Goal: Task Accomplishment & Management: Complete application form

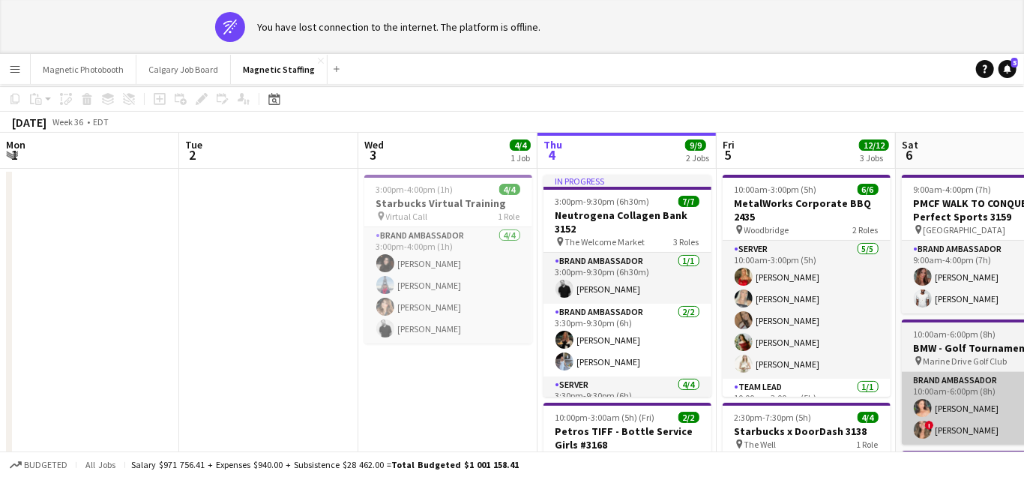
scroll to position [0, 358]
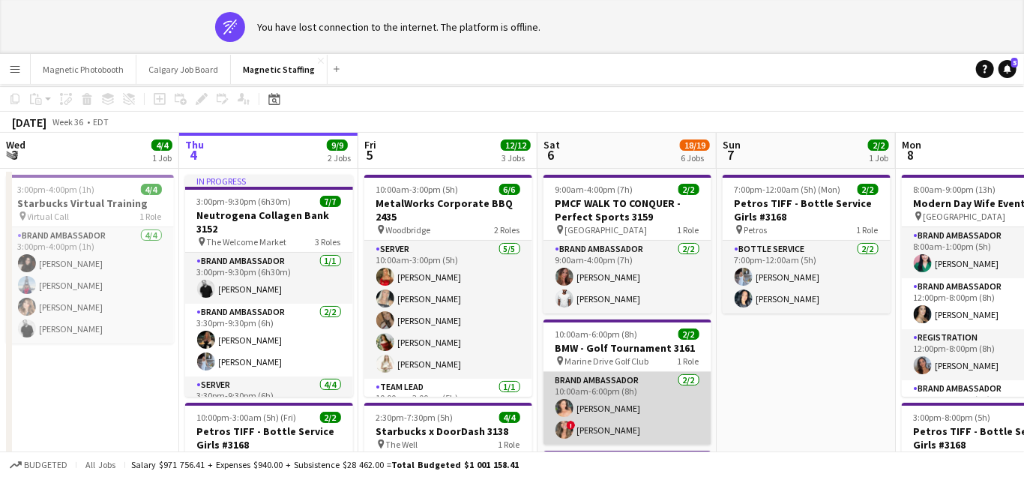
click at [589, 434] on app-card-role "Brand Ambassador [DATE] 10:00am-6:00pm (8h) [PERSON_NAME] ! [PERSON_NAME]" at bounding box center [628, 408] width 168 height 73
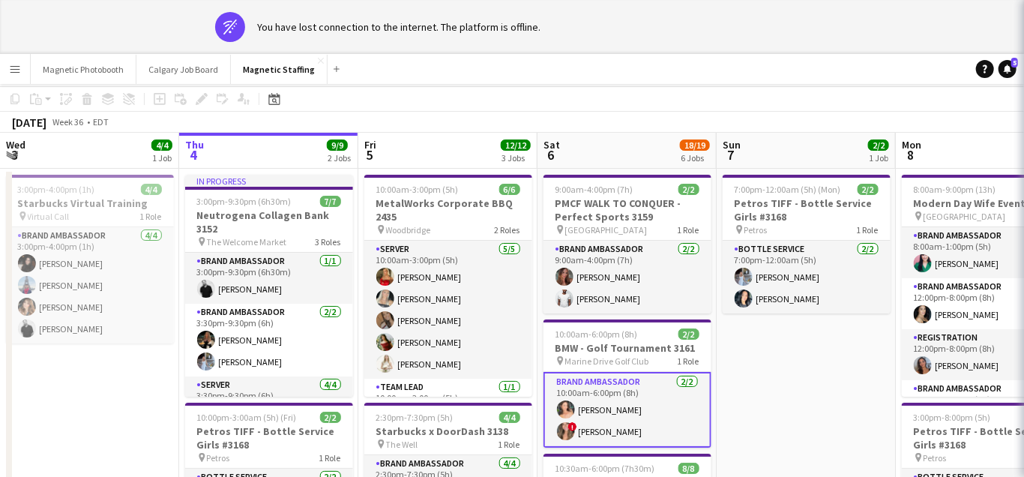
scroll to position [0, 0]
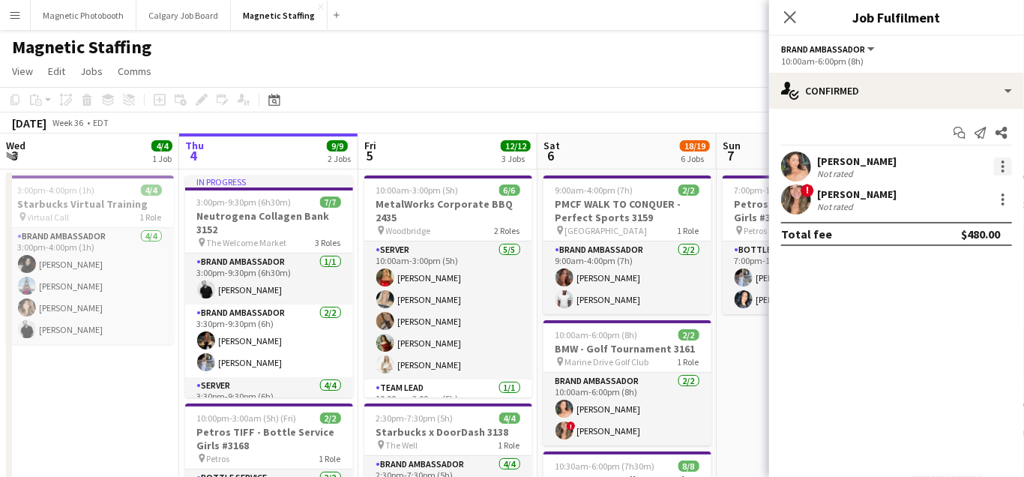
click at [1008, 162] on div at bounding box center [1003, 166] width 18 height 18
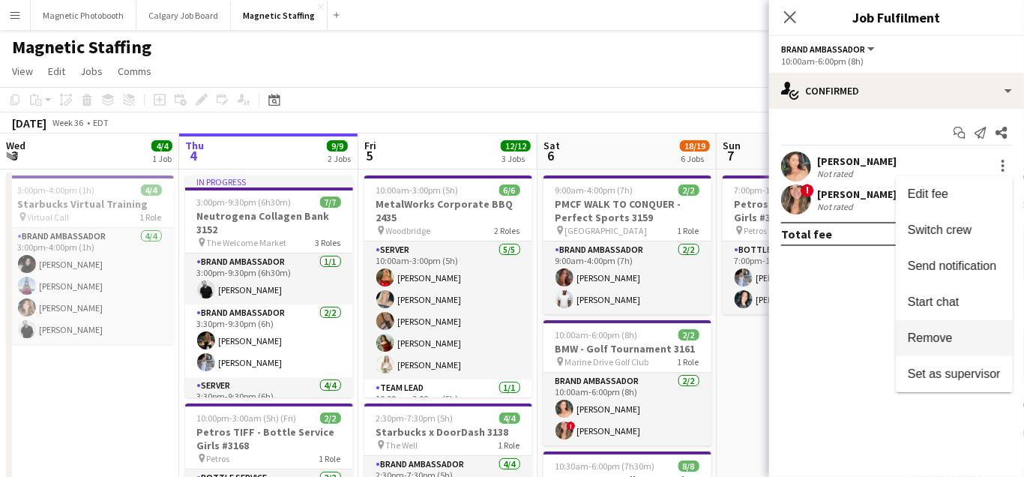
click at [918, 343] on span "Remove" at bounding box center [930, 337] width 45 height 13
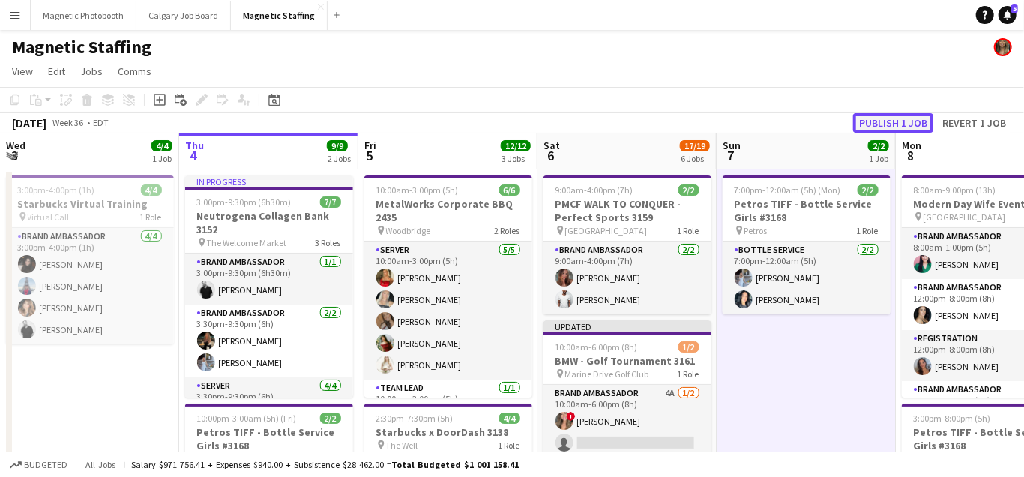
click at [917, 121] on button "Publish 1 job" at bounding box center [893, 122] width 80 height 19
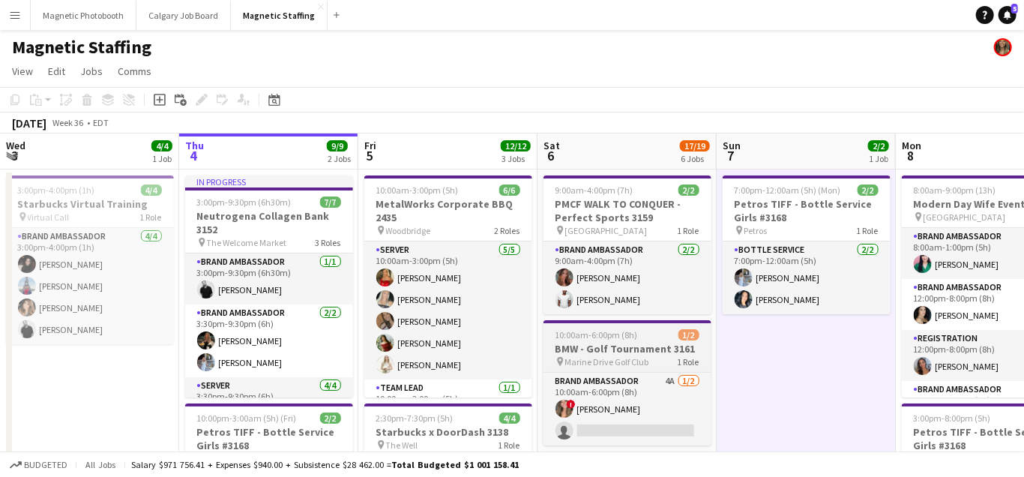
click at [582, 355] on app-job-card "10:00am-6:00pm (8h) 1/2 BMW - Golf Tournament 3161 pin Marine Drive Golf Club 1…" at bounding box center [628, 382] width 168 height 125
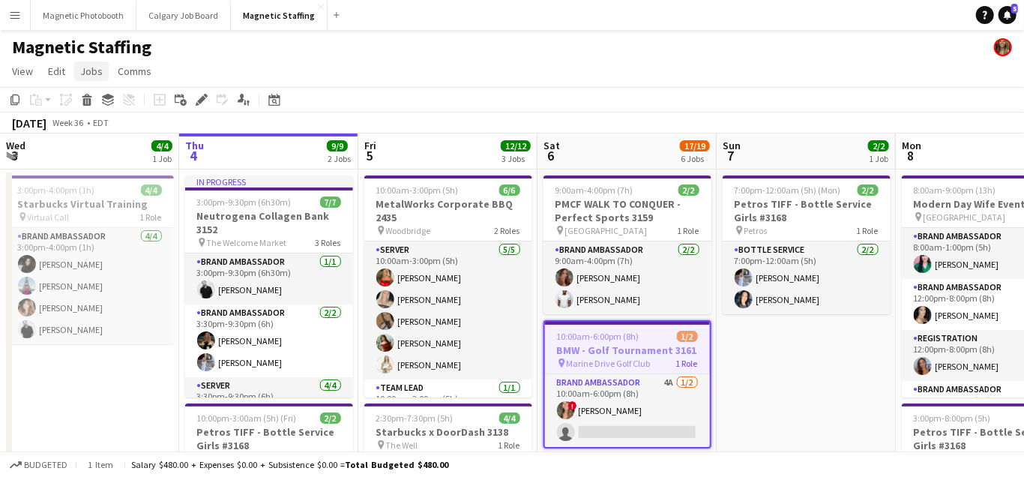
click at [94, 74] on span "Jobs" at bounding box center [91, 70] width 22 height 13
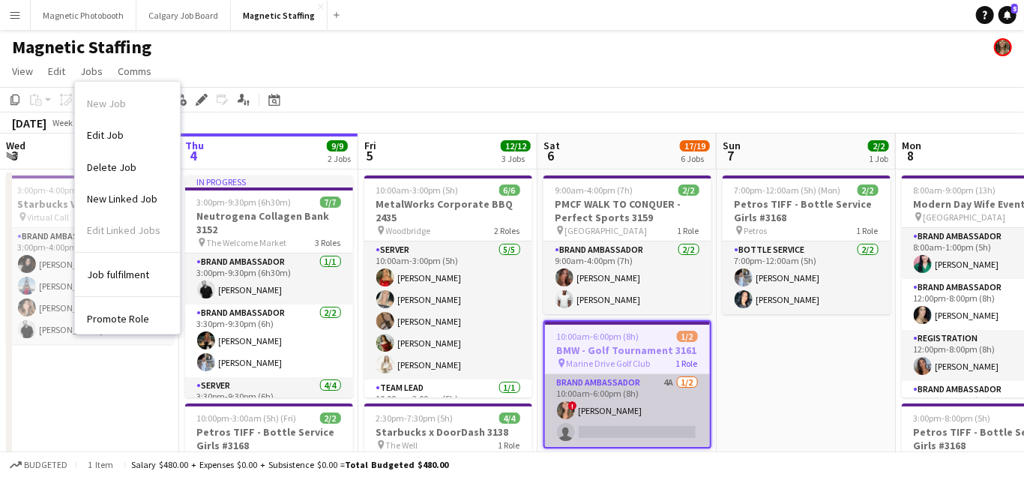
click at [605, 416] on app-card-role "Brand Ambassador 4A [DATE] 10:00am-6:00pm (8h) ! [PERSON_NAME] single-neutral-a…" at bounding box center [627, 410] width 165 height 73
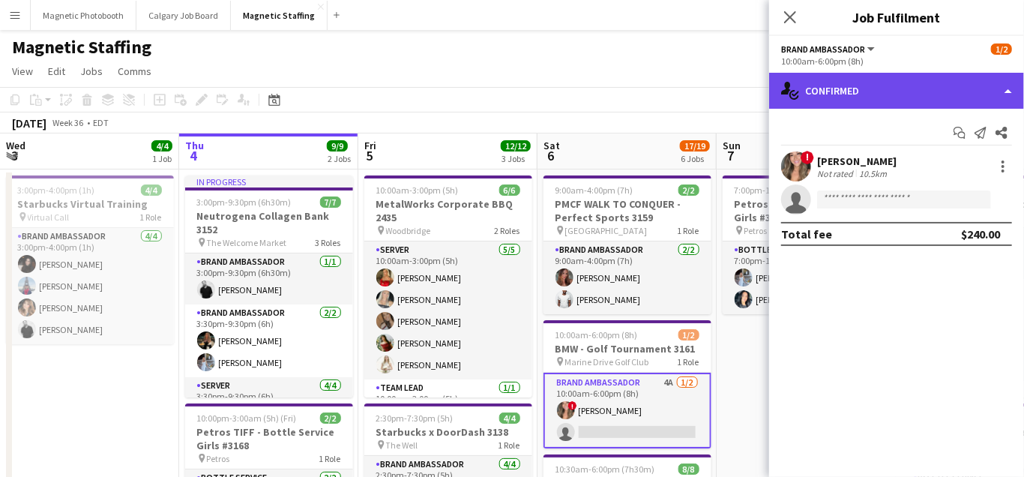
click at [1007, 87] on div "single-neutral-actions-check-2 Confirmed" at bounding box center [896, 91] width 255 height 36
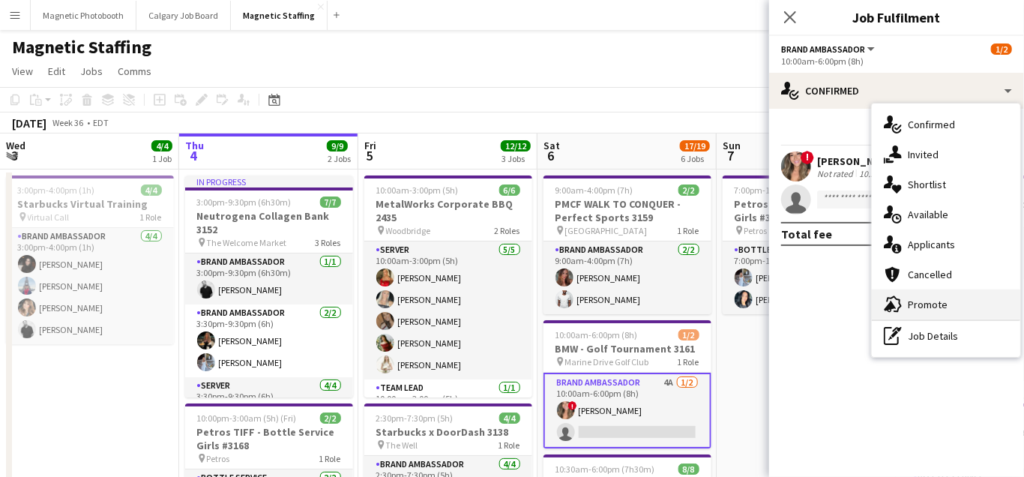
click at [897, 303] on icon "advertising-megaphone" at bounding box center [893, 304] width 18 height 18
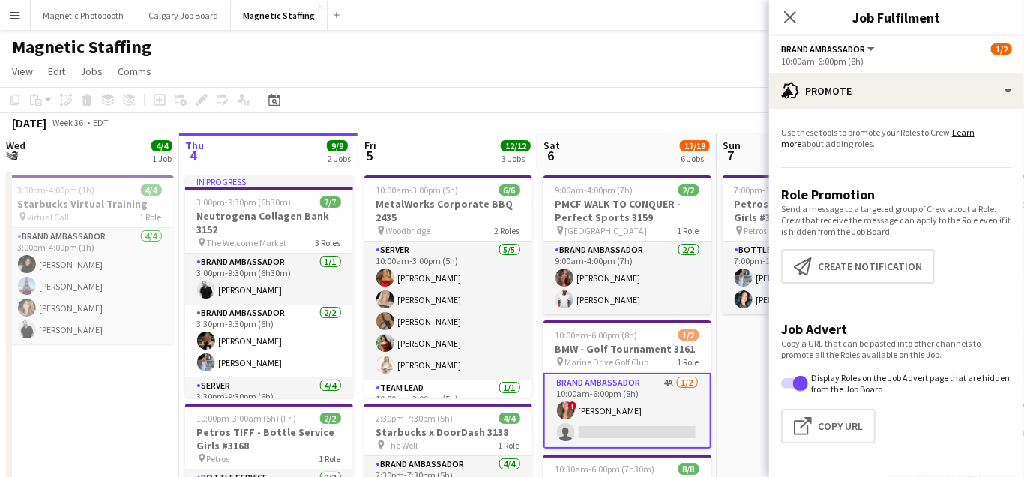
scroll to position [66, 0]
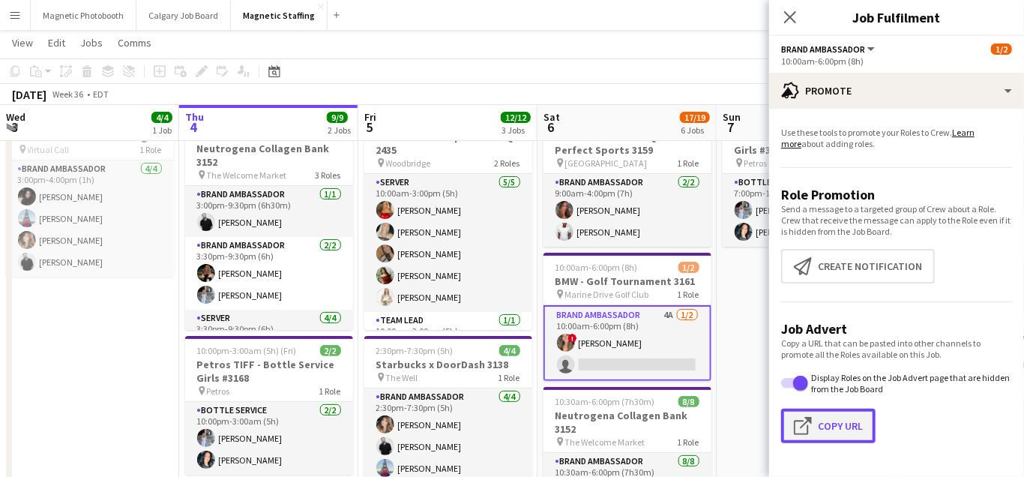
click at [851, 415] on button "Click to copy URL Copy Url" at bounding box center [828, 426] width 94 height 34
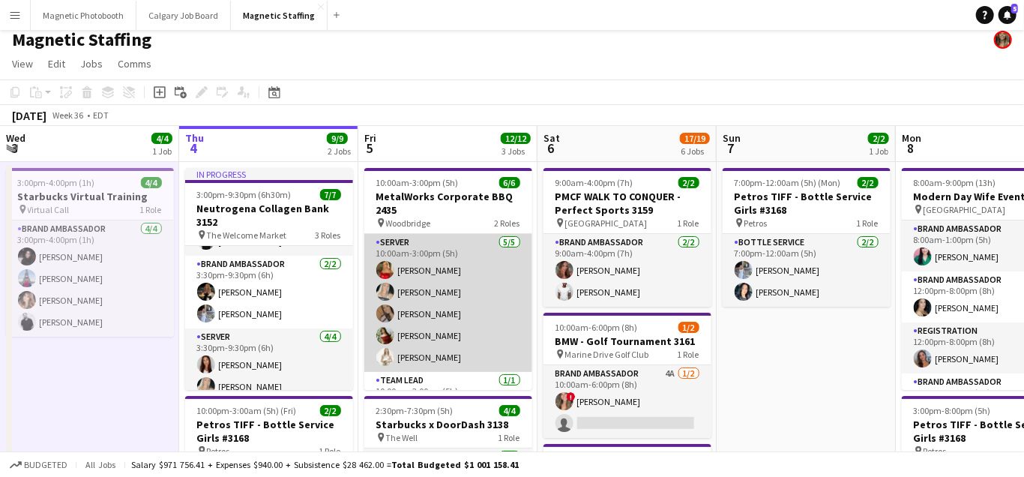
scroll to position [32, 0]
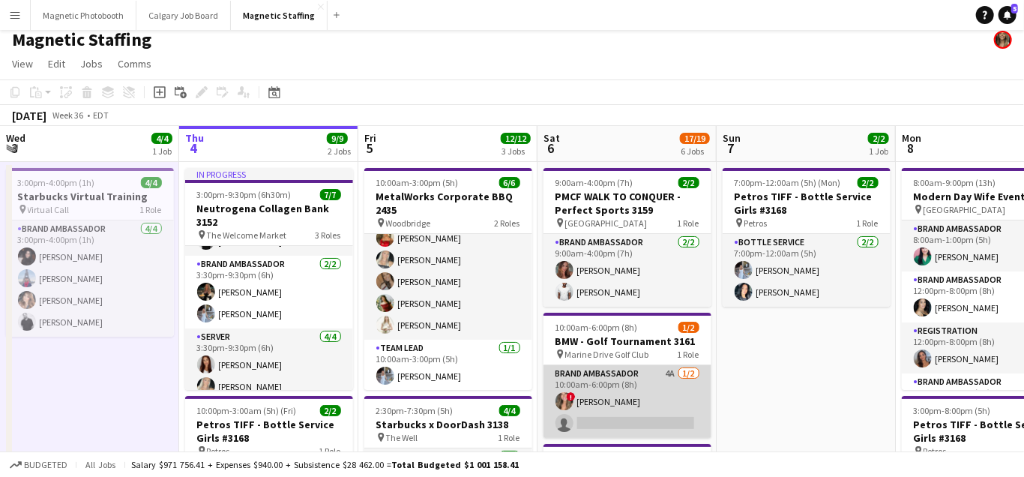
click at [627, 406] on app-card-role "Brand Ambassador 4A [DATE] 10:00am-6:00pm (8h) ! [PERSON_NAME] single-neutral-a…" at bounding box center [628, 401] width 168 height 73
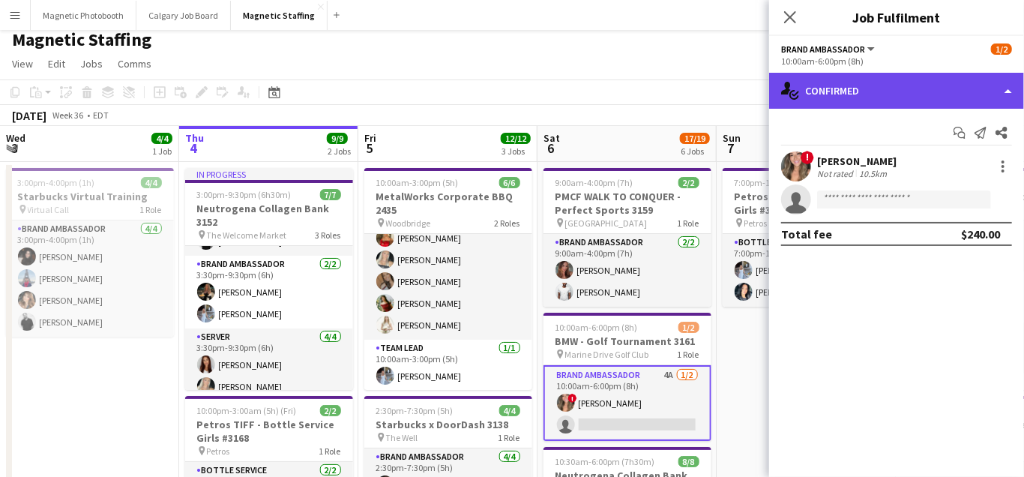
click at [903, 98] on div "single-neutral-actions-check-2 Confirmed" at bounding box center [896, 91] width 255 height 36
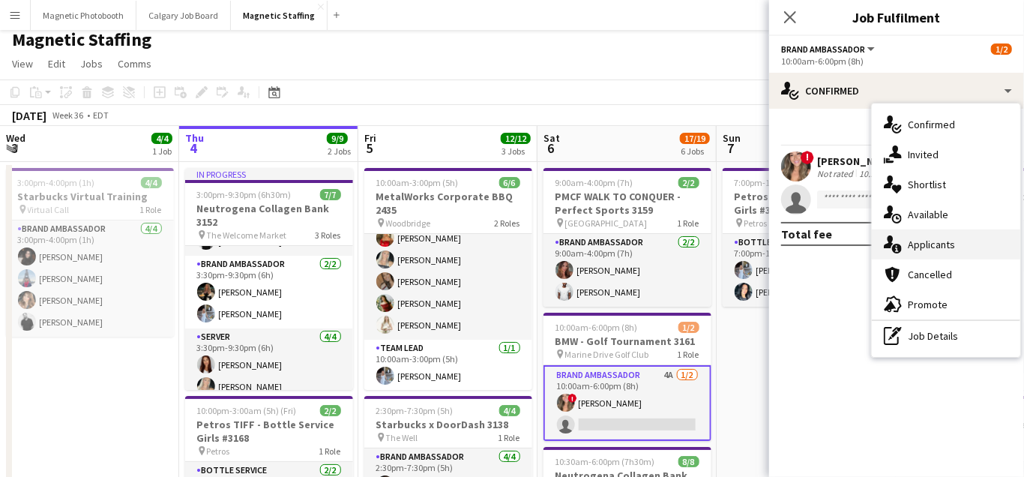
click at [914, 247] on span "Applicants" at bounding box center [931, 244] width 47 height 13
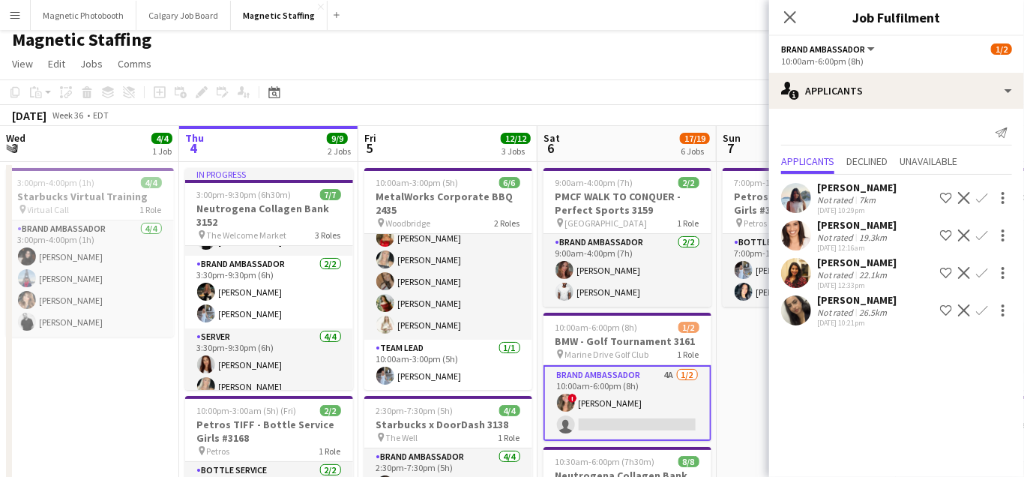
click at [798, 197] on app-user-avatar at bounding box center [796, 198] width 30 height 30
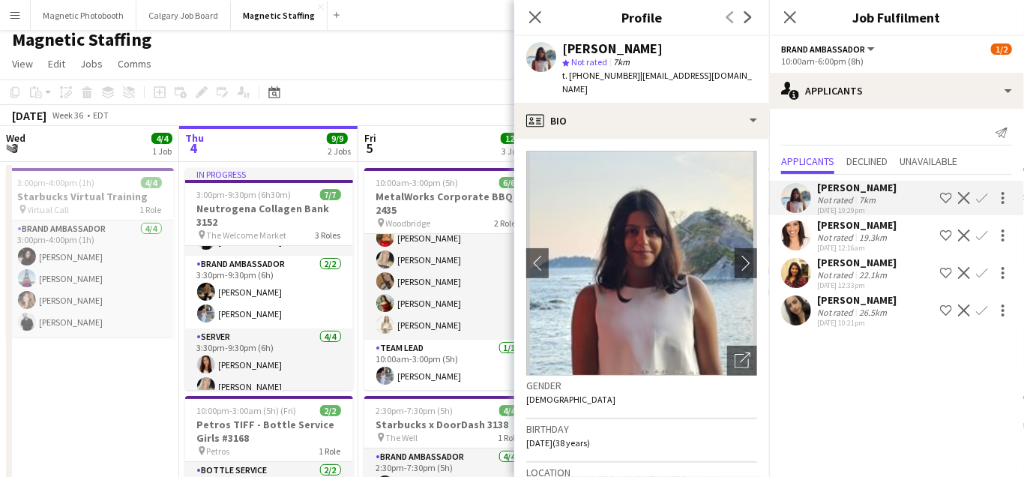
click at [792, 241] on app-user-avatar at bounding box center [796, 235] width 30 height 30
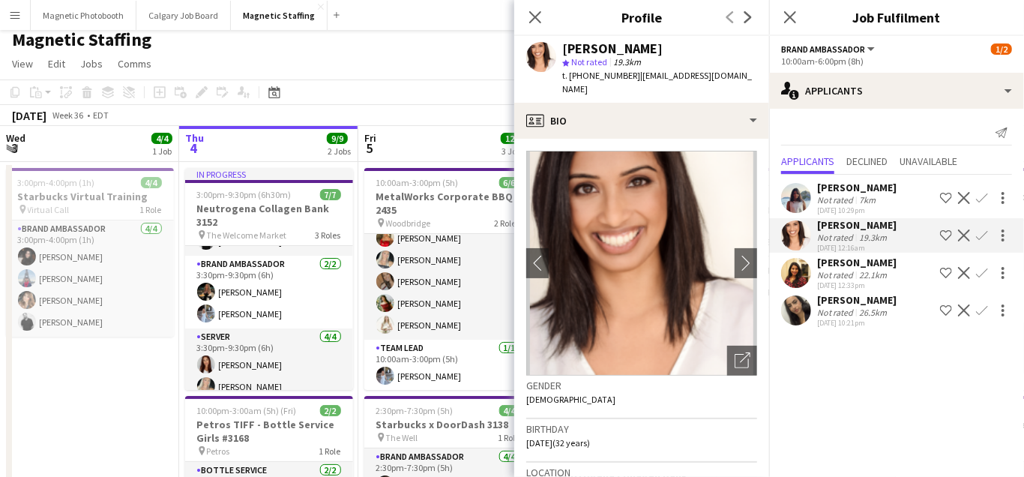
click at [789, 278] on app-user-avatar at bounding box center [796, 273] width 30 height 30
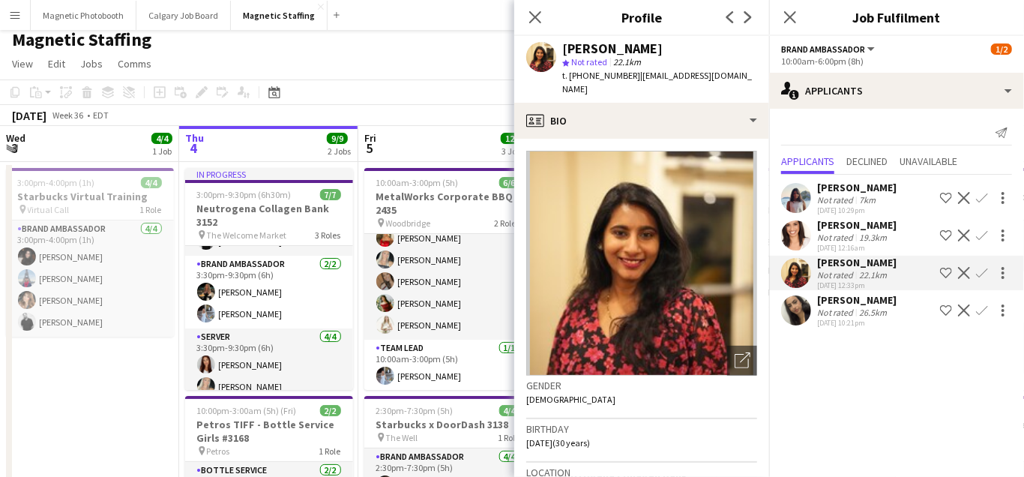
click at [795, 325] on app-user-avatar at bounding box center [796, 310] width 30 height 30
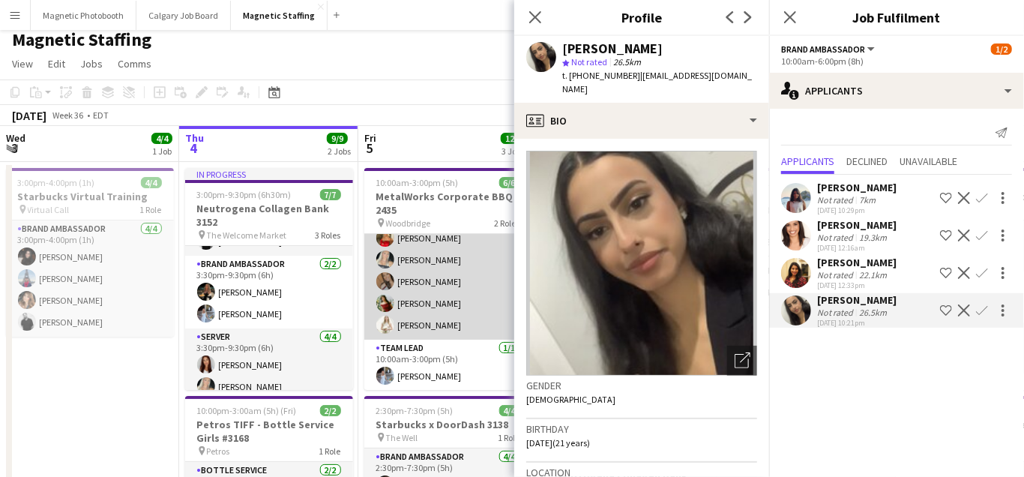
scroll to position [0, 357]
click at [370, 332] on app-card-role "Server [DATE] 10:00am-3:00pm (5h) [PERSON_NAME] [PERSON_NAME] [PERSON_NAME] [PE…" at bounding box center [450, 271] width 168 height 138
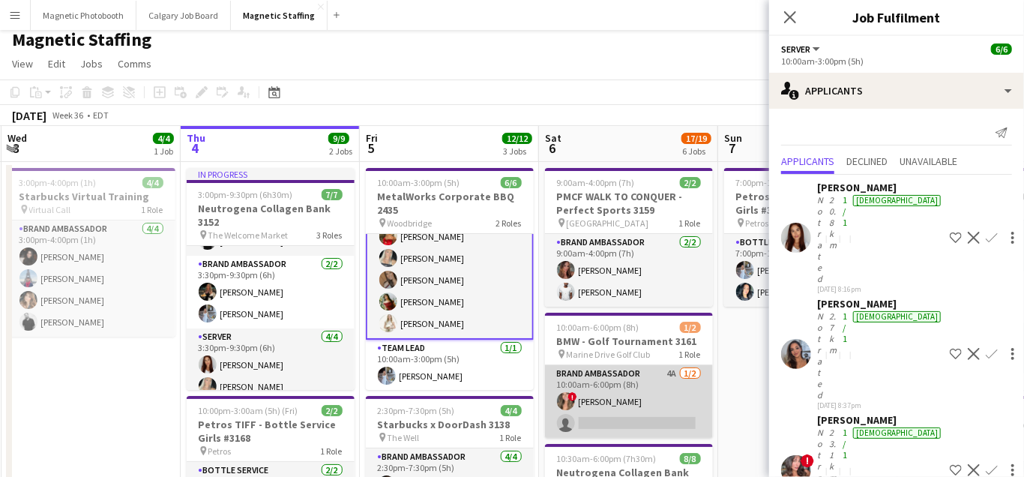
click at [624, 417] on app-card-role "Brand Ambassador 4A [DATE] 10:00am-6:00pm (8h) ! [PERSON_NAME] single-neutral-a…" at bounding box center [629, 401] width 168 height 73
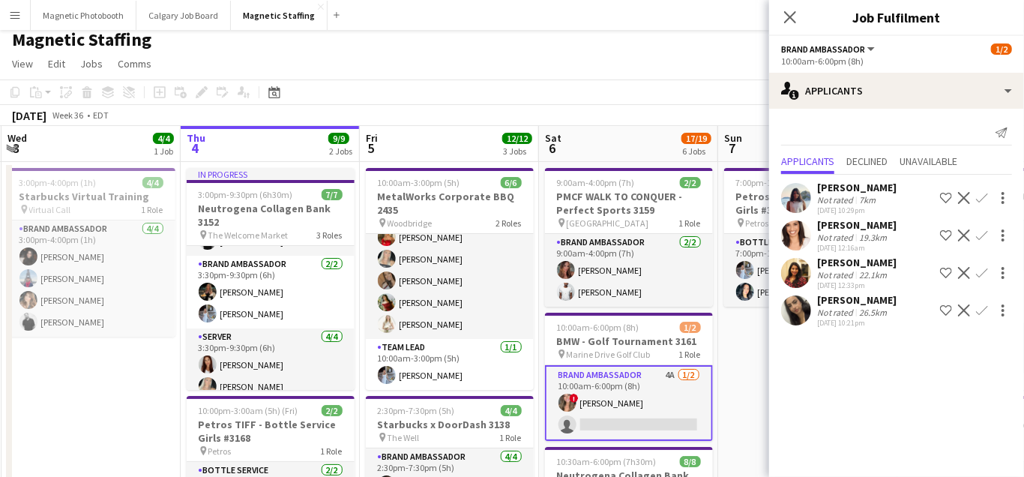
scroll to position [32, 0]
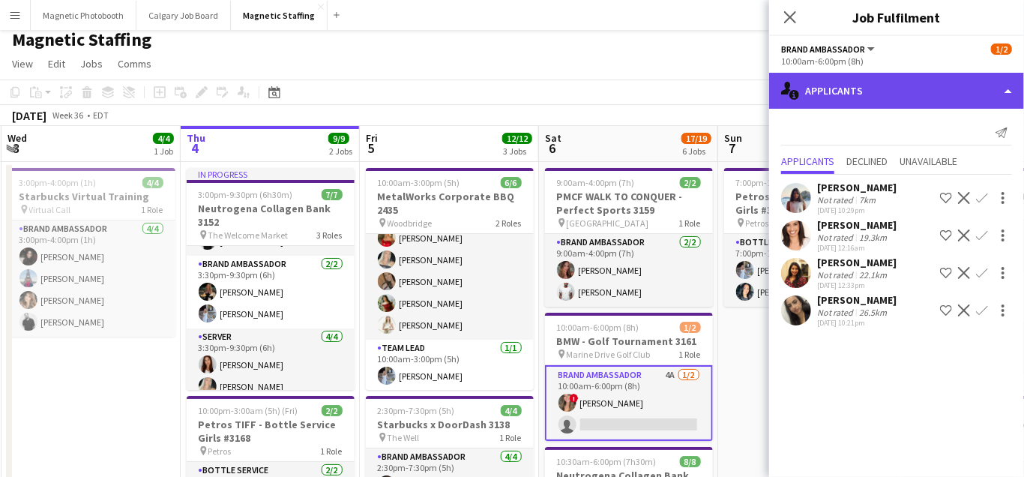
click at [1009, 88] on div "single-neutral-actions-information Applicants" at bounding box center [896, 91] width 255 height 36
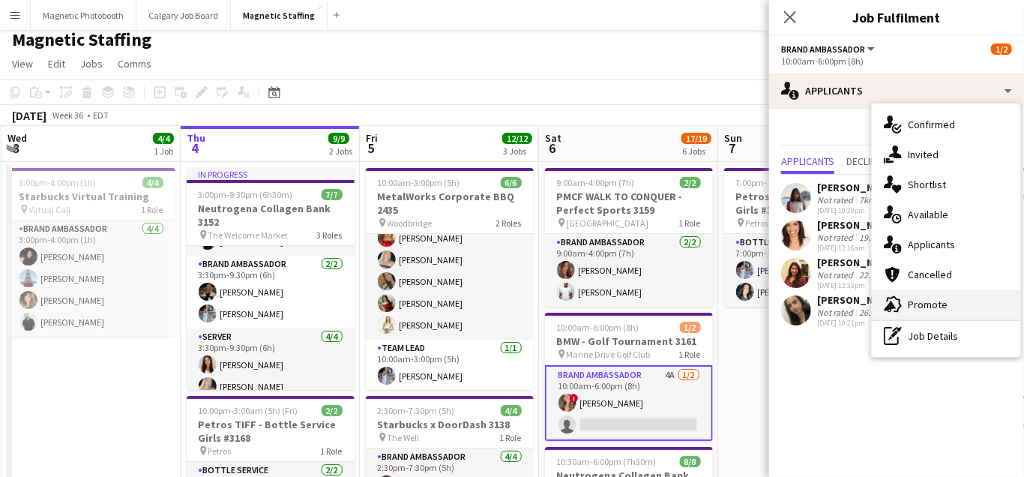
click at [917, 306] on span "Promote" at bounding box center [928, 304] width 40 height 13
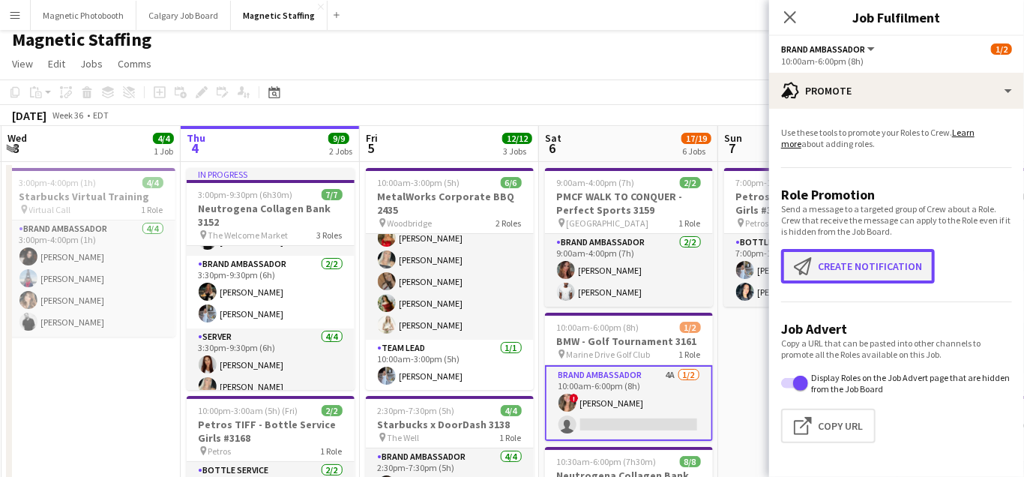
click at [830, 269] on button "Create notification Create notification" at bounding box center [858, 266] width 154 height 34
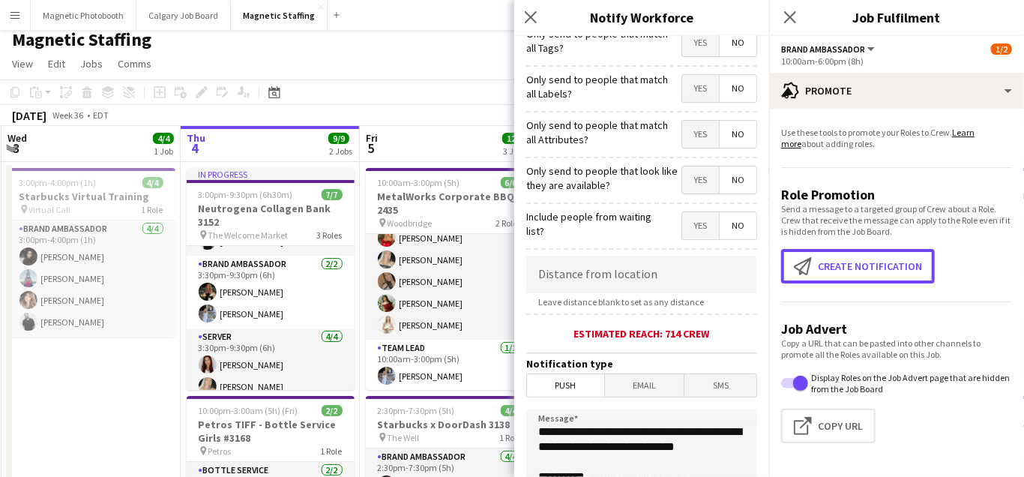
scroll to position [238, 0]
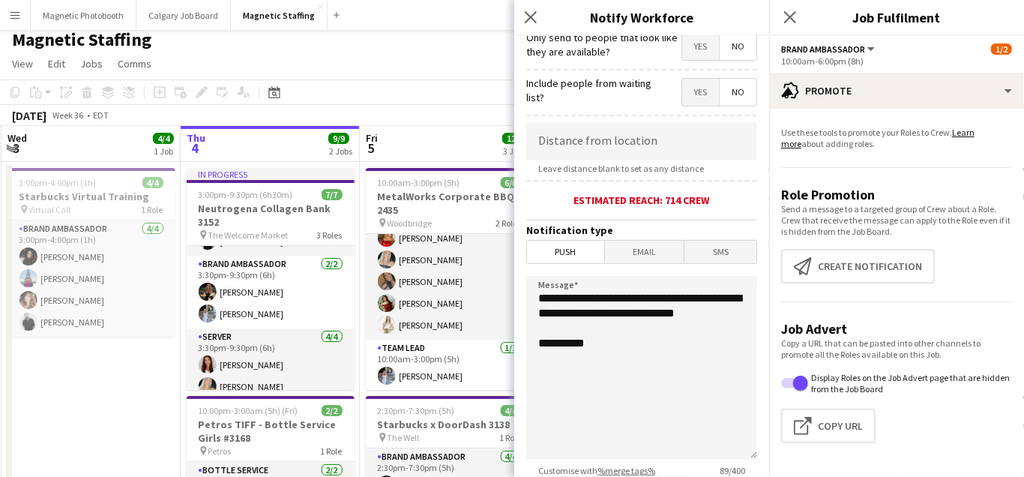
click at [638, 250] on span "Email" at bounding box center [644, 252] width 79 height 22
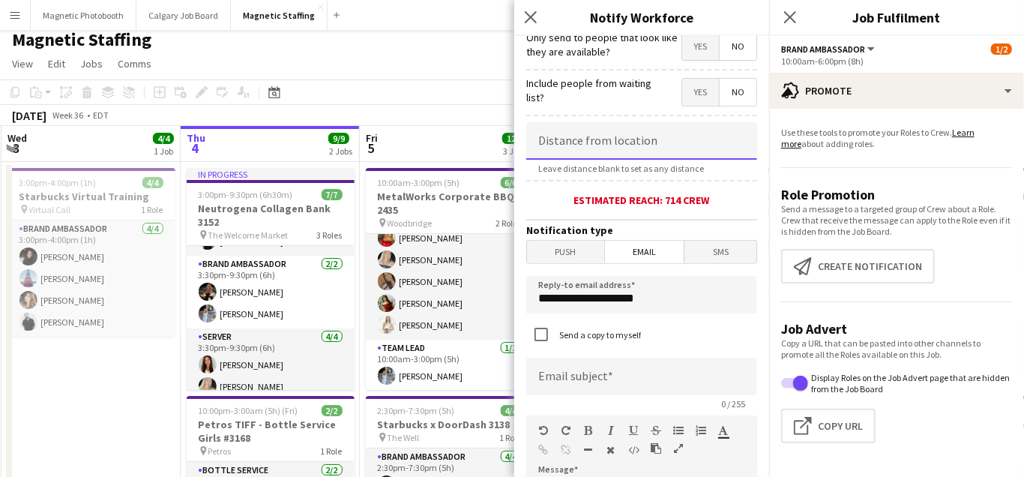
click at [643, 151] on input at bounding box center [641, 140] width 231 height 37
type input "****"
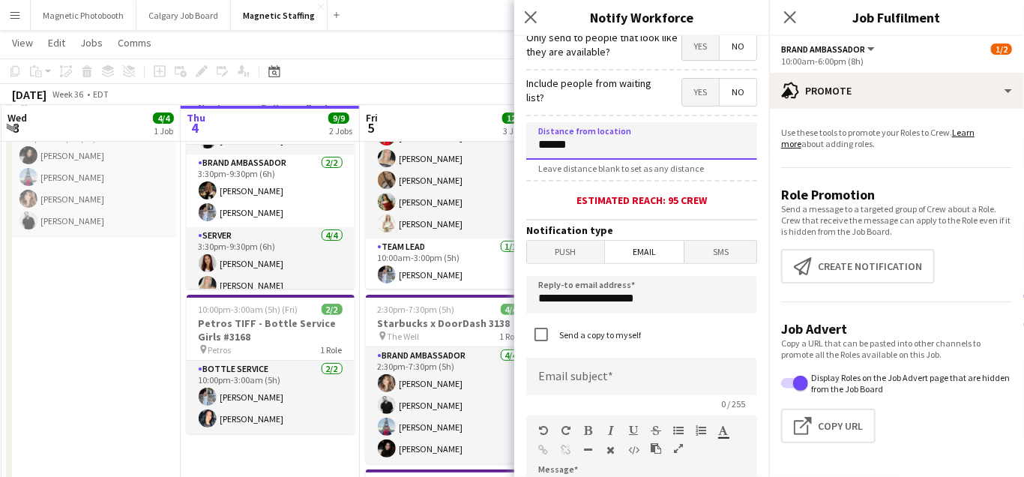
scroll to position [142, 0]
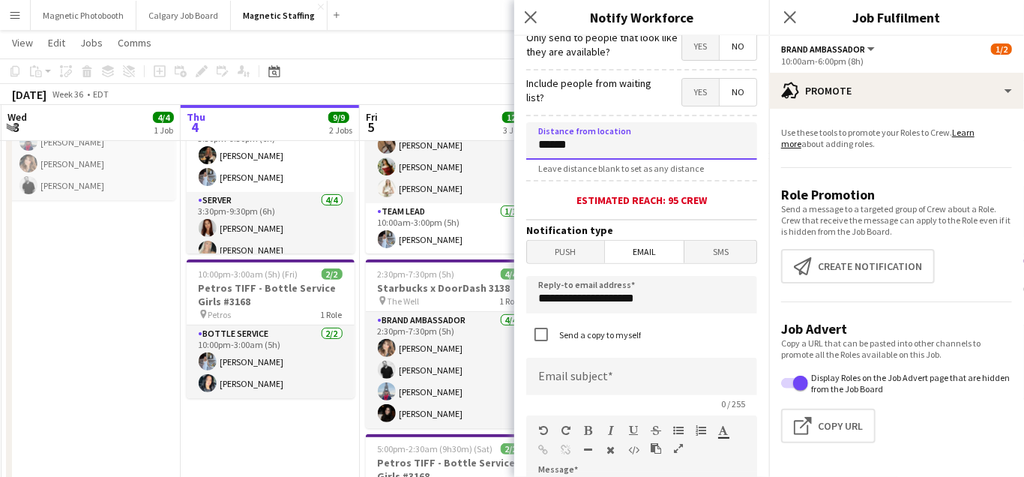
type input "******"
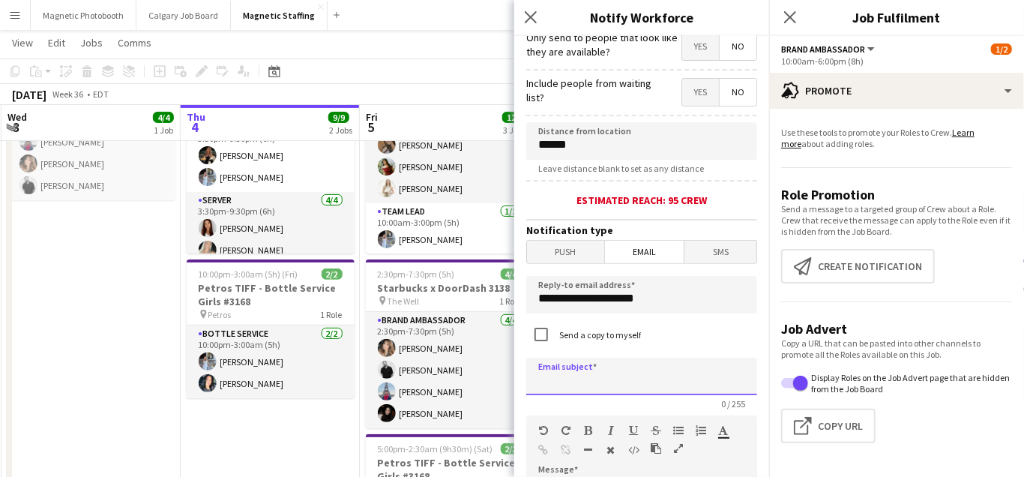
click at [603, 384] on input at bounding box center [641, 376] width 231 height 37
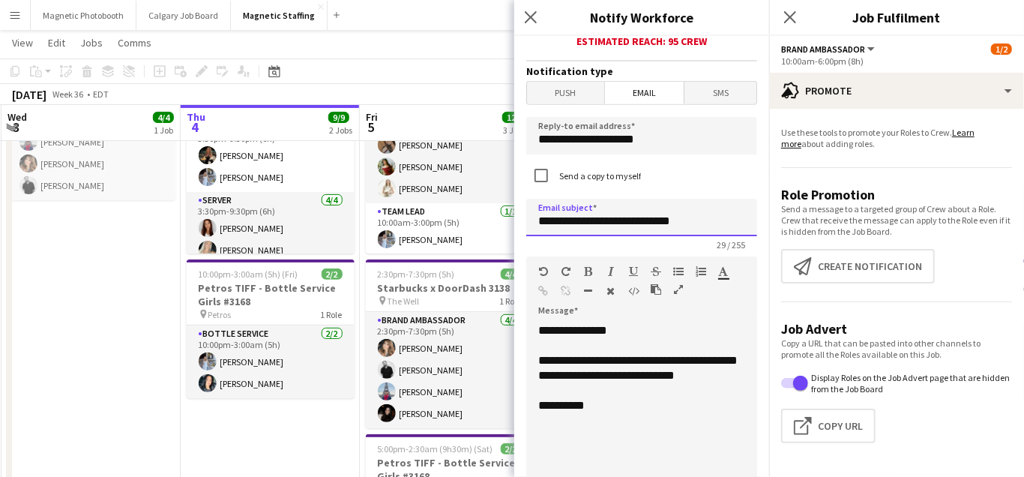
type input "**********"
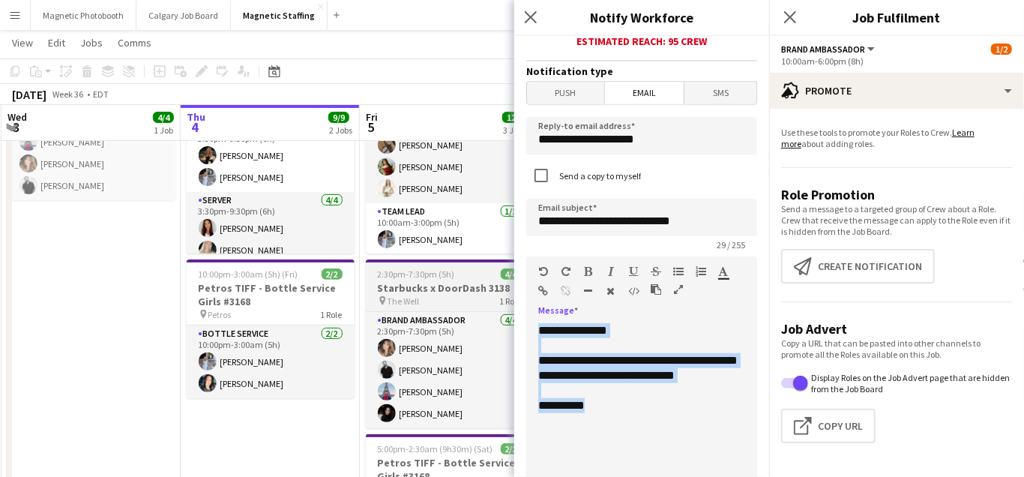
drag, startPoint x: 608, startPoint y: 424, endPoint x: 497, endPoint y: 265, distance: 194.4
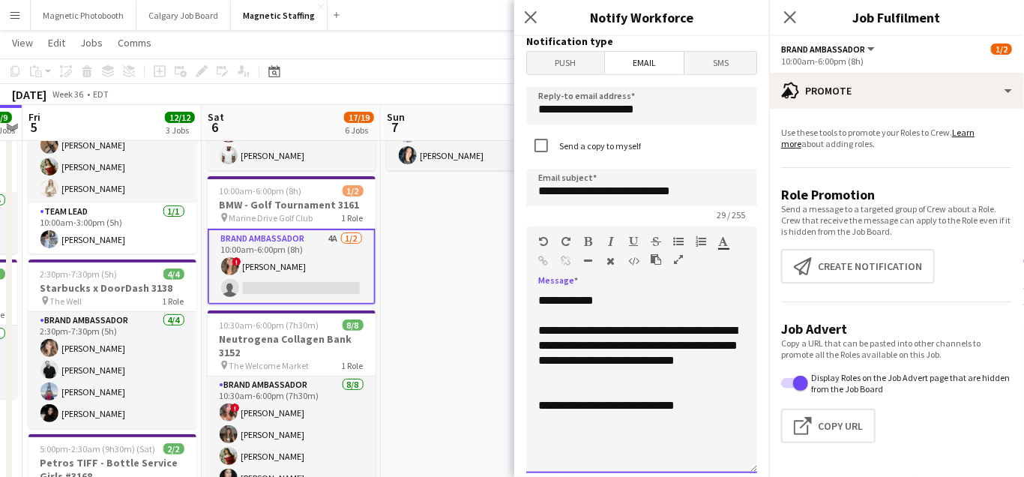
scroll to position [441, 0]
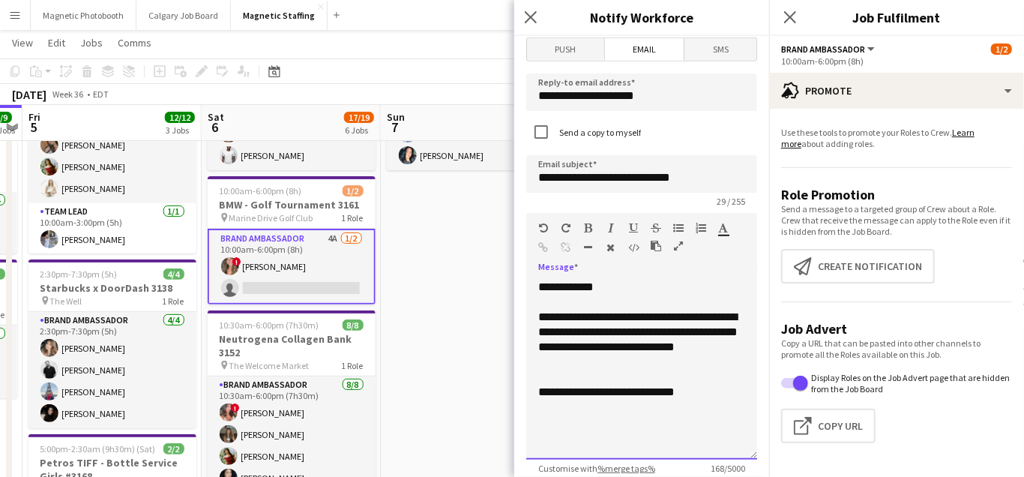
click at [630, 283] on div "**********" at bounding box center [641, 370] width 231 height 180
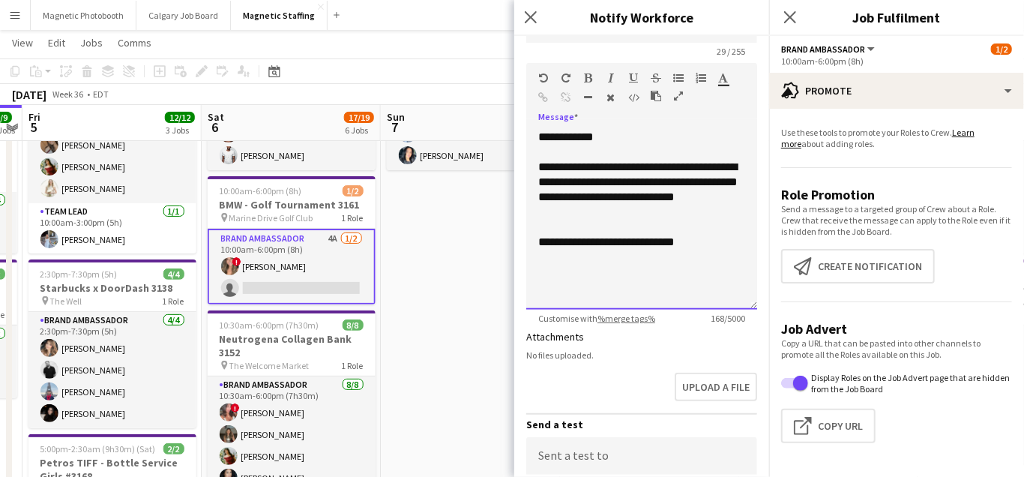
scroll to position [591, 0]
click at [610, 206] on div "**********" at bounding box center [641, 189] width 207 height 60
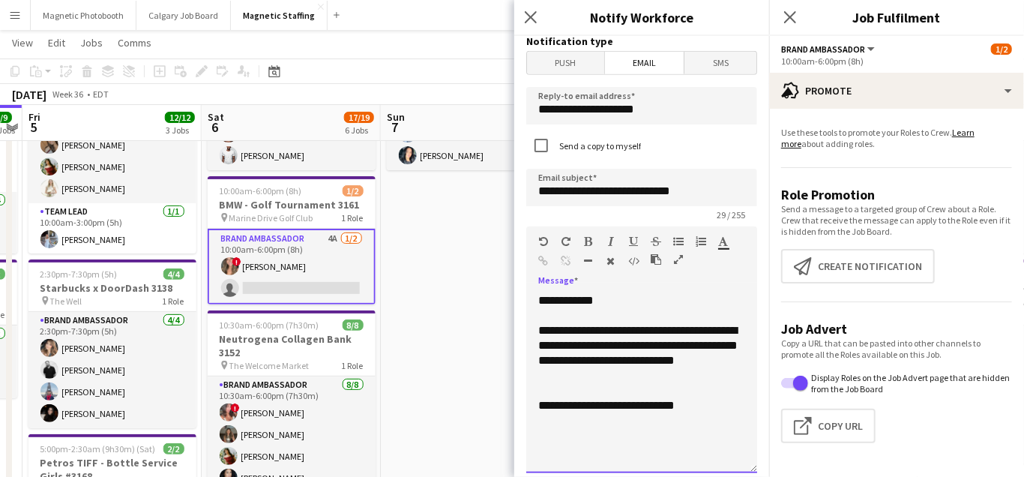
scroll to position [426, 0]
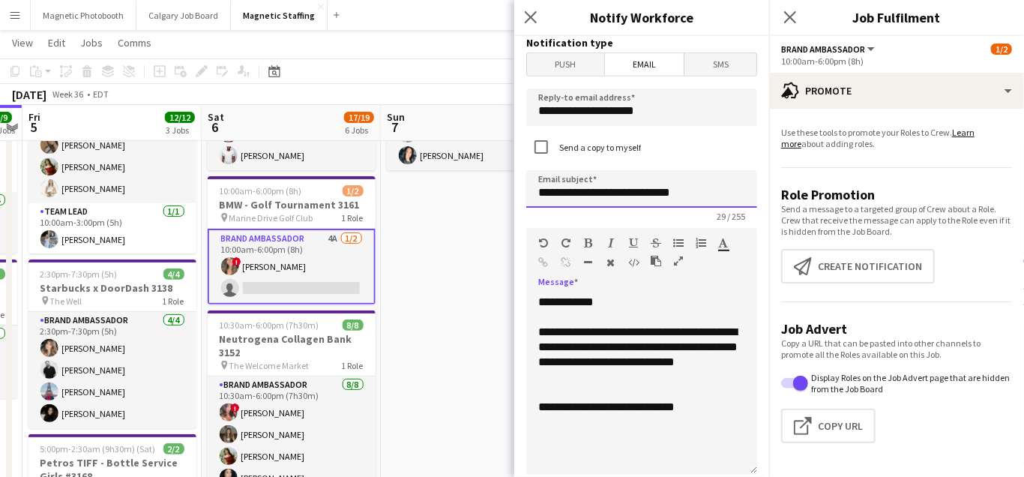
click at [723, 193] on input "**********" at bounding box center [641, 188] width 231 height 37
click at [705, 195] on input "**********" at bounding box center [641, 188] width 231 height 37
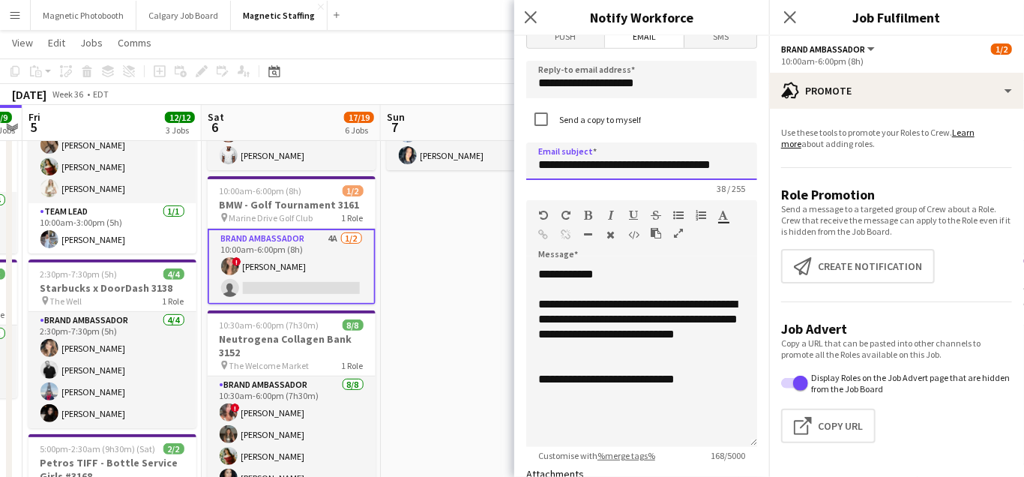
type input "**********"
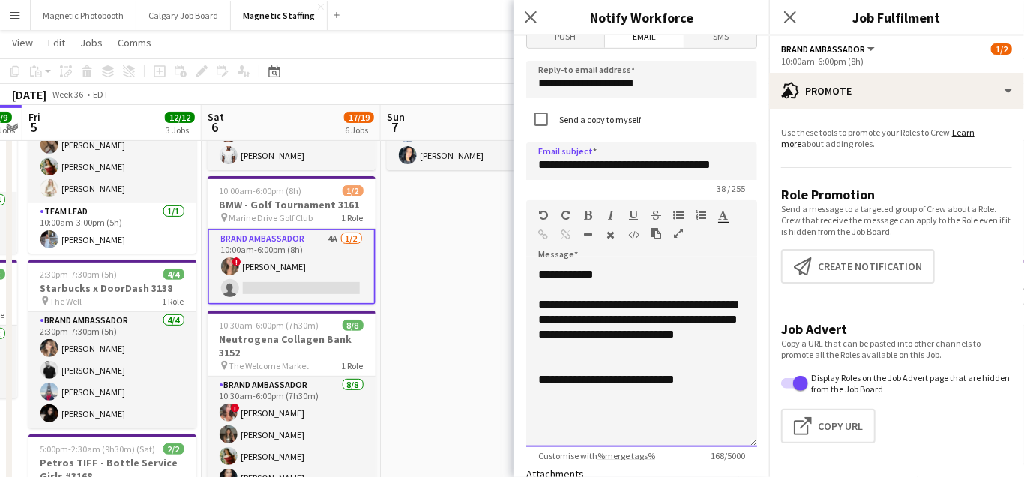
click at [652, 318] on div "**********" at bounding box center [641, 327] width 207 height 60
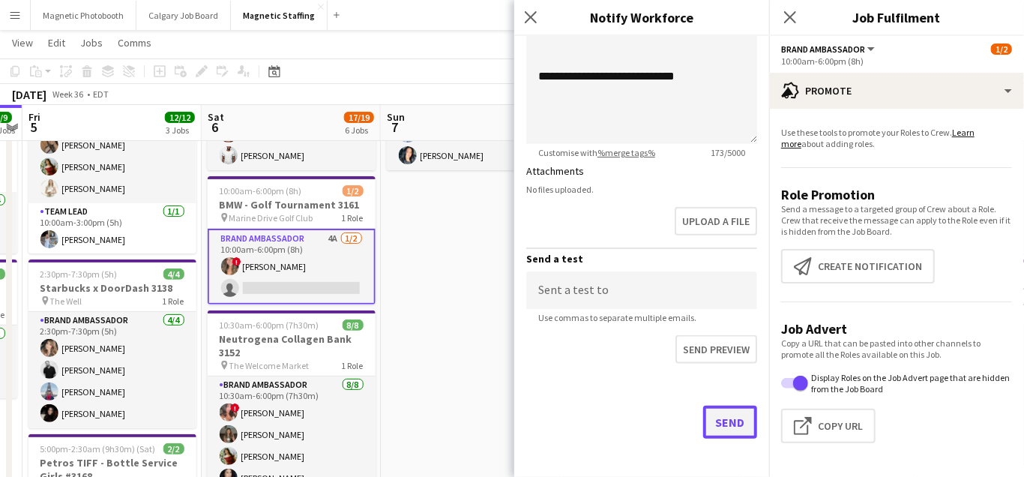
click at [735, 422] on button "Send" at bounding box center [730, 422] width 54 height 33
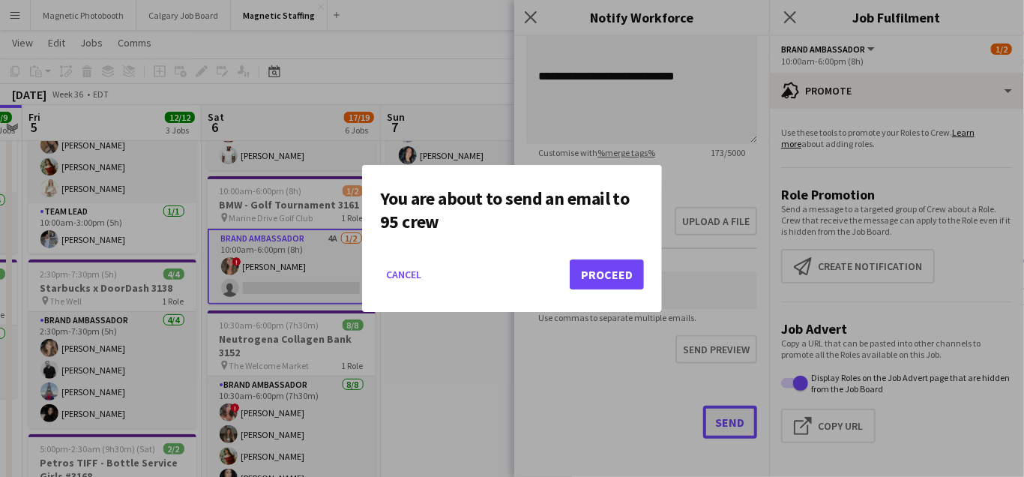
scroll to position [0, 0]
click at [608, 283] on button "Proceed" at bounding box center [607, 274] width 74 height 30
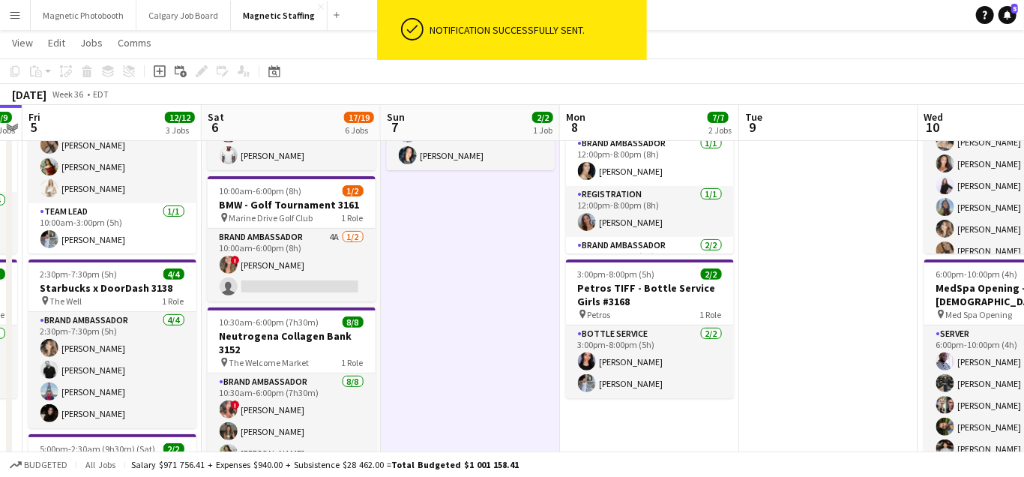
scroll to position [0, 0]
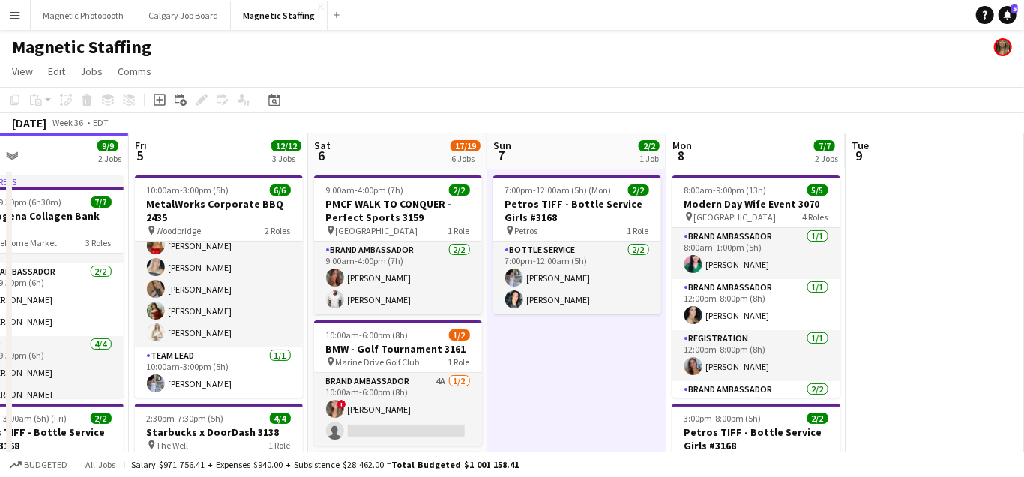
drag, startPoint x: 496, startPoint y: 181, endPoint x: 55, endPoint y: 200, distance: 441.2
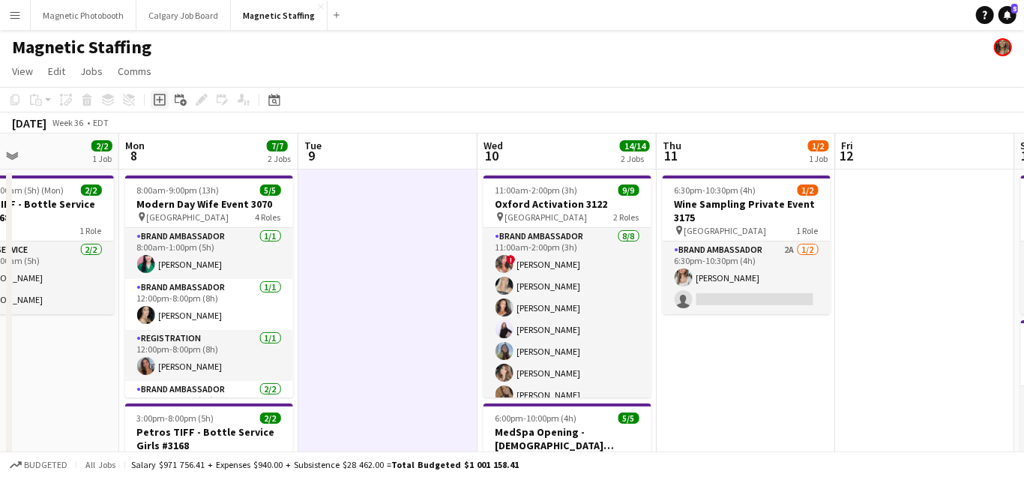
click at [160, 102] on icon "Add job" at bounding box center [160, 100] width 12 height 12
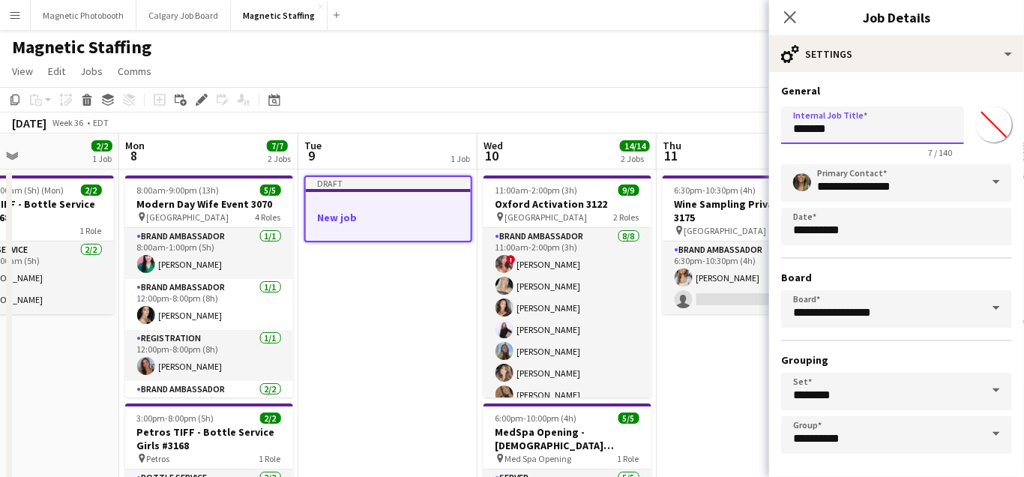
drag, startPoint x: 858, startPoint y: 133, endPoint x: 695, endPoint y: 133, distance: 162.7
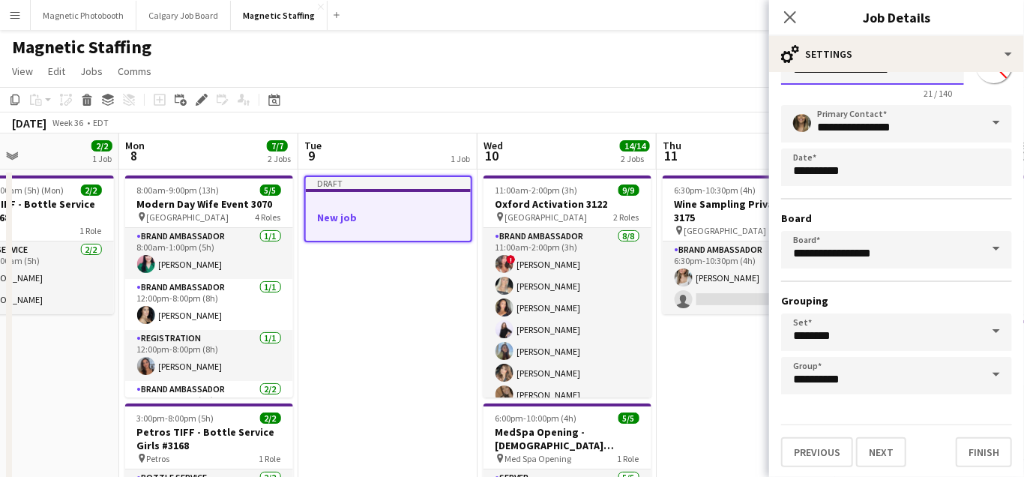
type input "**********"
click at [885, 456] on button "Next" at bounding box center [881, 452] width 50 height 30
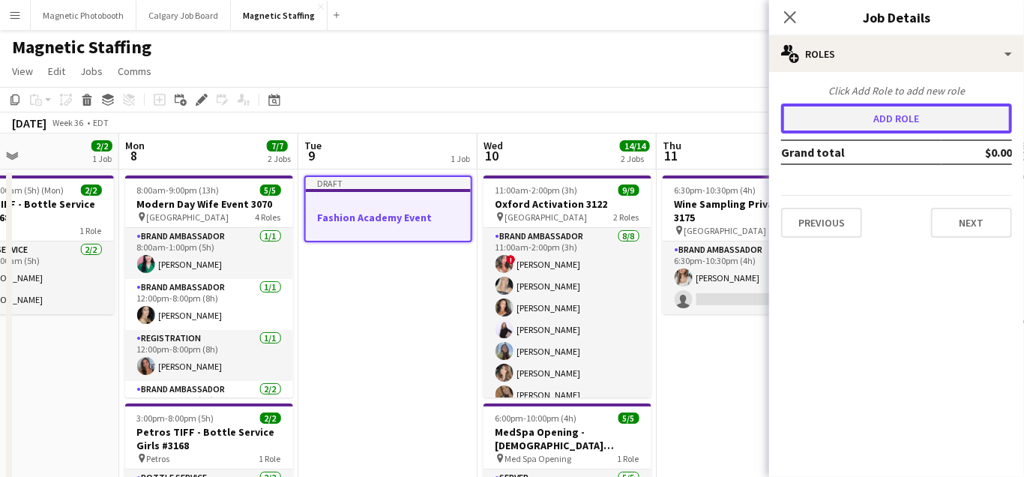
click at [890, 122] on button "Add role" at bounding box center [896, 118] width 231 height 30
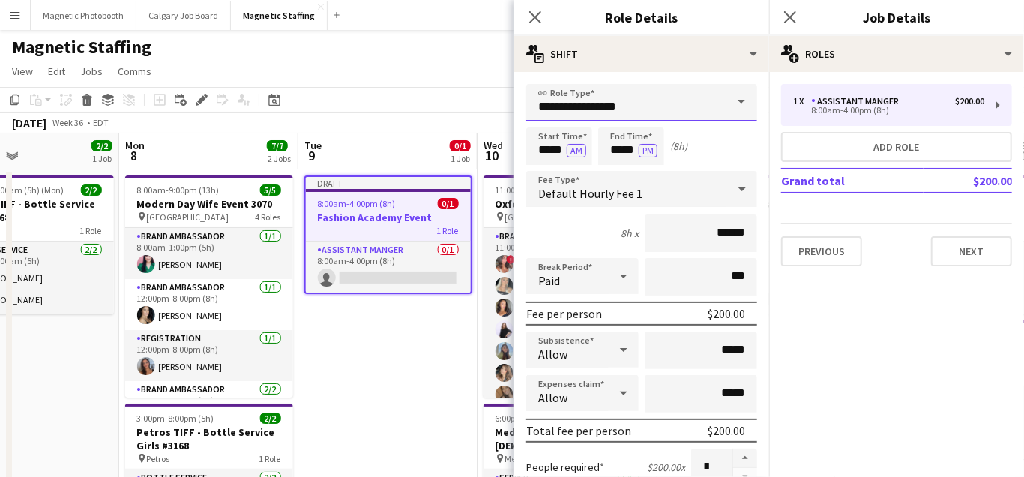
drag, startPoint x: 657, startPoint y: 102, endPoint x: 472, endPoint y: 94, distance: 185.3
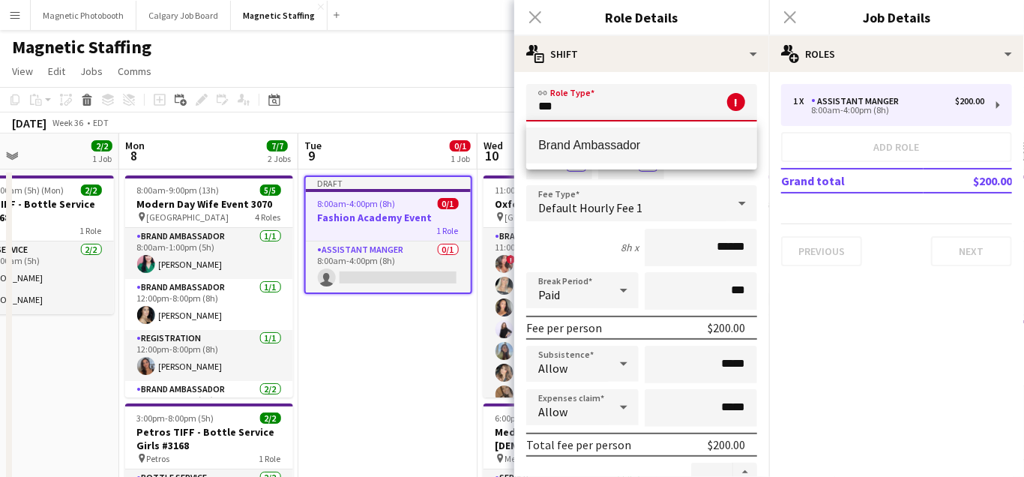
click at [650, 151] on span "Brand Ambassador" at bounding box center [641, 145] width 207 height 14
type input "**********"
type input "******"
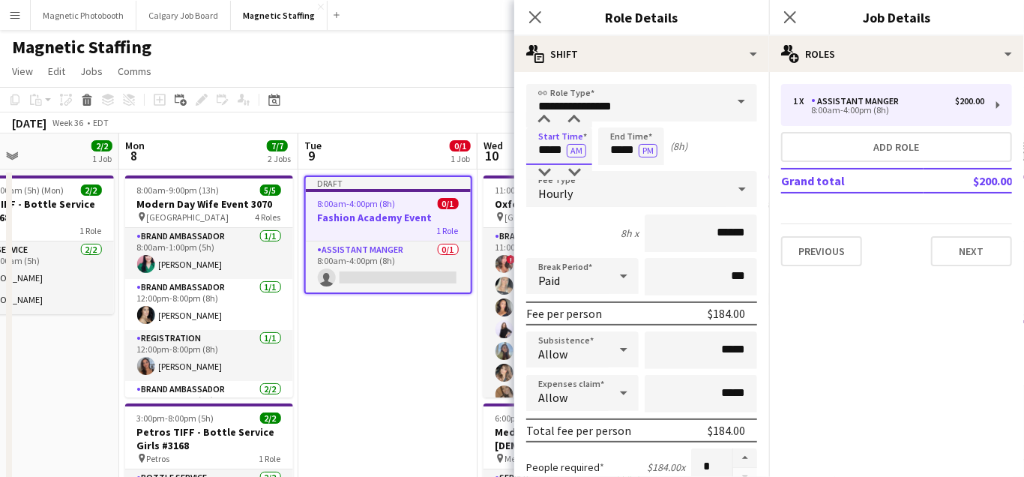
drag, startPoint x: 565, startPoint y: 152, endPoint x: 463, endPoint y: 139, distance: 102.0
type input "*****"
click at [574, 153] on button "AM" at bounding box center [576, 150] width 19 height 13
drag, startPoint x: 636, startPoint y: 150, endPoint x: 523, endPoint y: 148, distance: 114.0
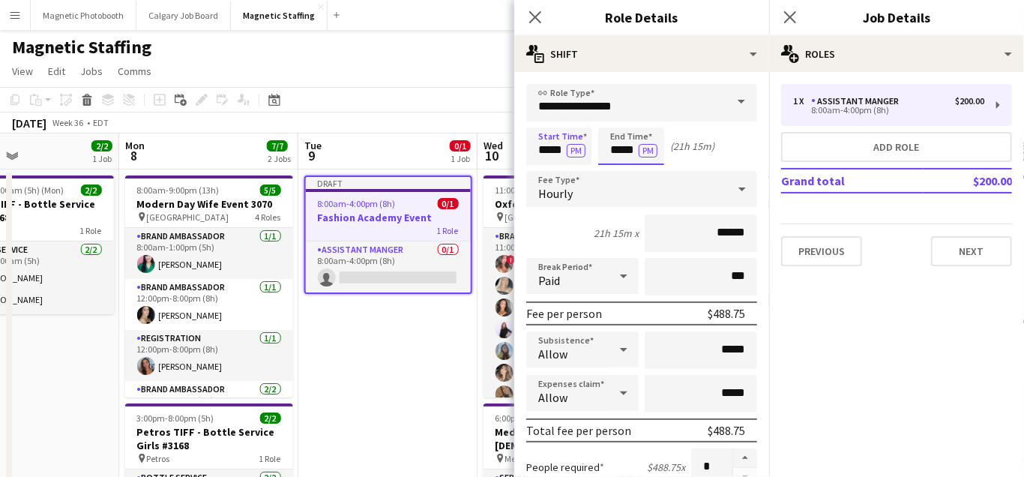
click at [527, 149] on div "Start Time ***** PM End Time ***** PM (21h 15m)" at bounding box center [641, 145] width 231 height 37
type input "*****"
click at [723, 232] on input "******" at bounding box center [701, 232] width 112 height 37
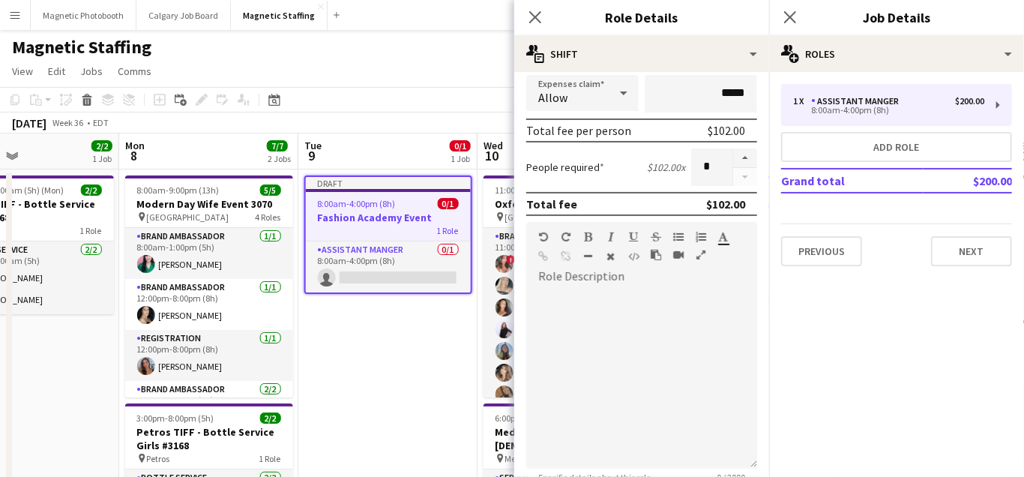
type input "******"
click at [636, 341] on div at bounding box center [641, 379] width 231 height 180
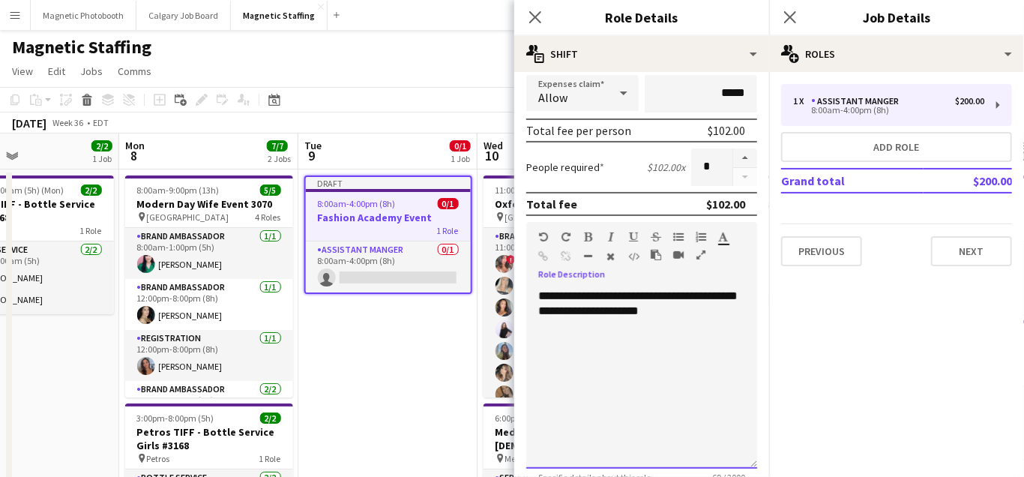
scroll to position [536, 0]
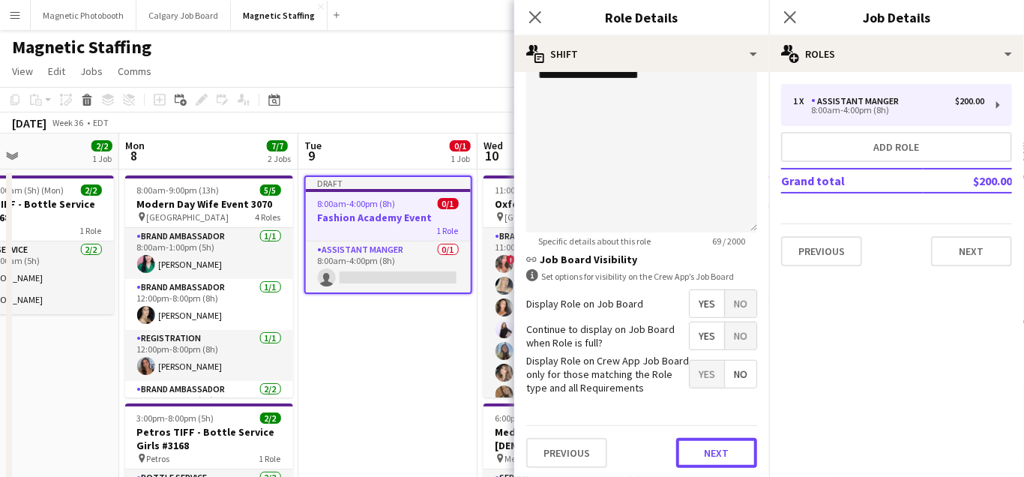
click at [709, 455] on button "Next" at bounding box center [716, 453] width 81 height 30
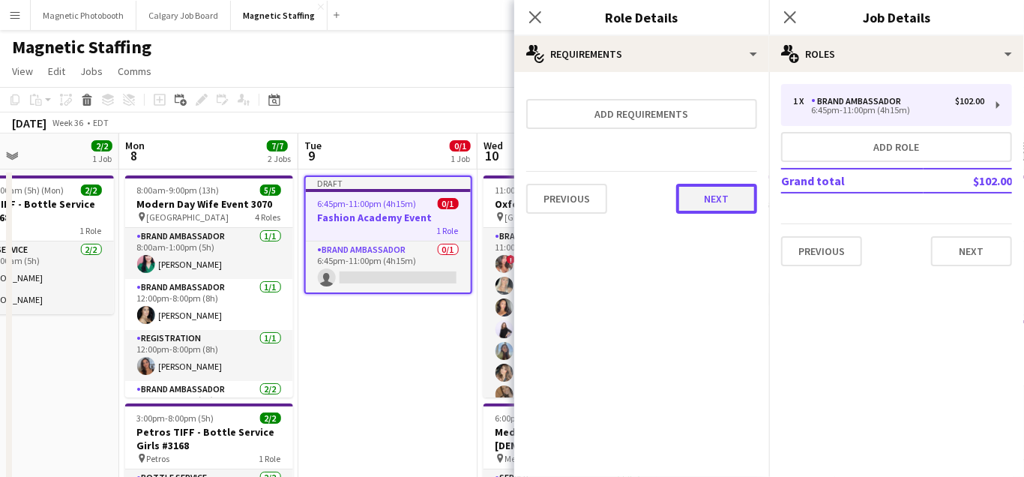
click at [720, 206] on button "Next" at bounding box center [716, 199] width 81 height 30
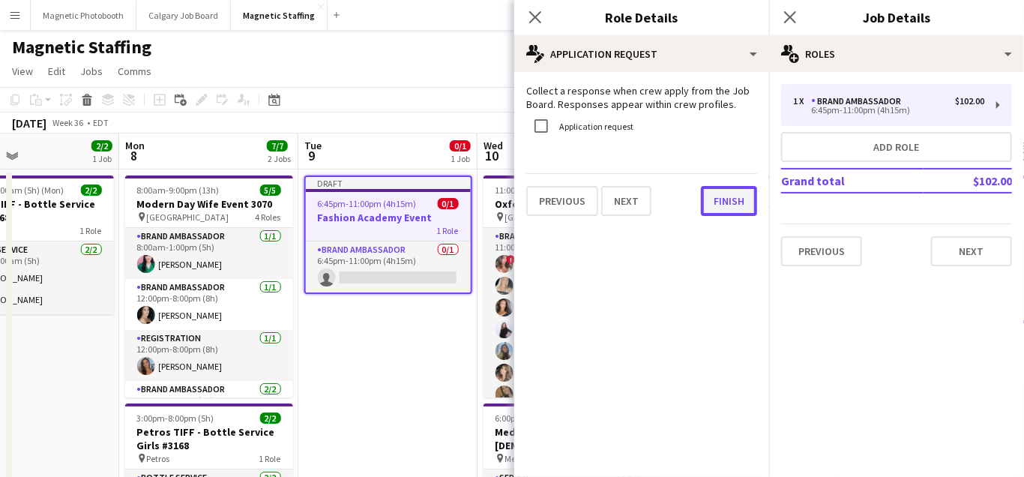
click at [722, 205] on button "Finish" at bounding box center [729, 201] width 56 height 30
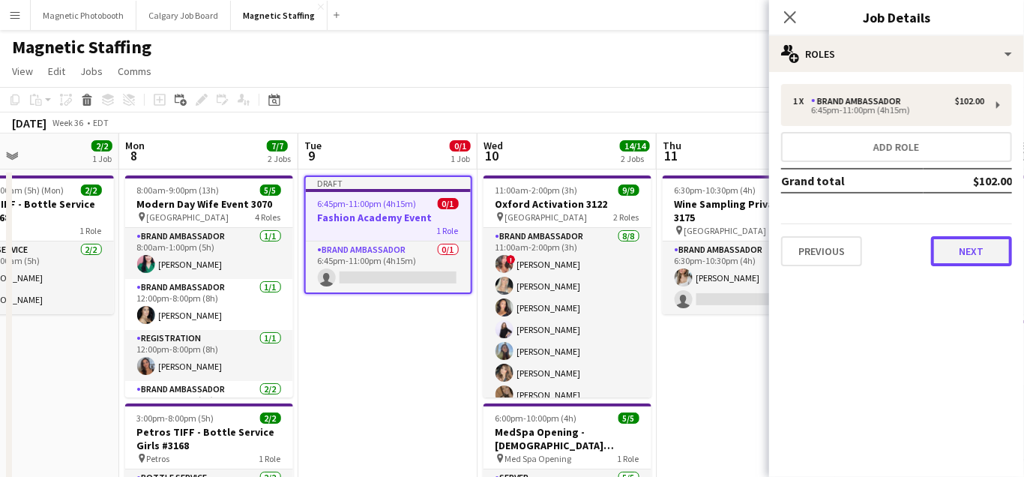
click at [980, 237] on button "Next" at bounding box center [971, 251] width 81 height 30
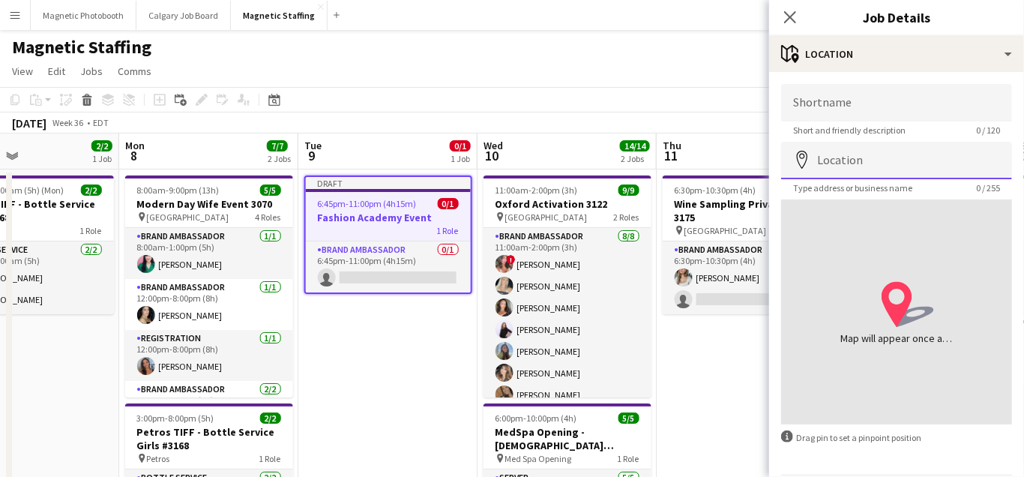
click at [846, 168] on input "Location" at bounding box center [896, 160] width 231 height 37
paste input "**********"
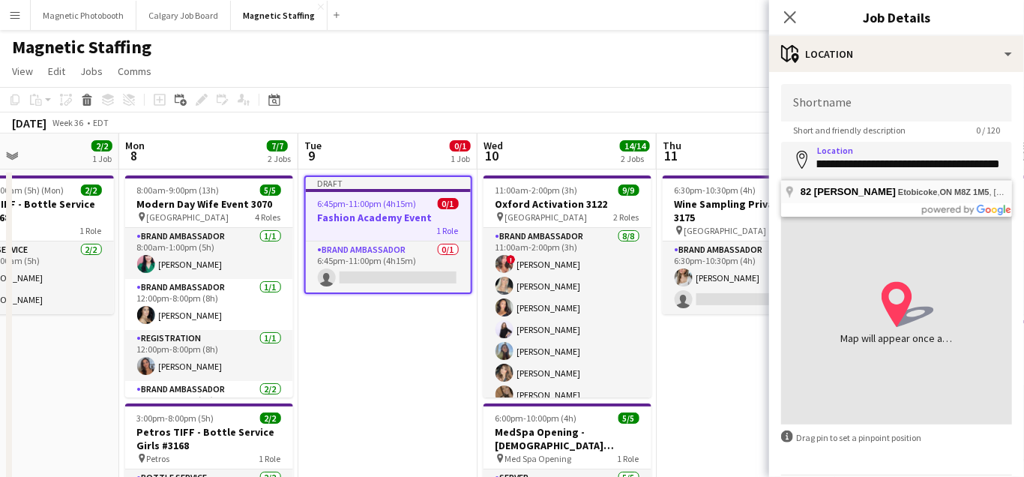
type input "**********"
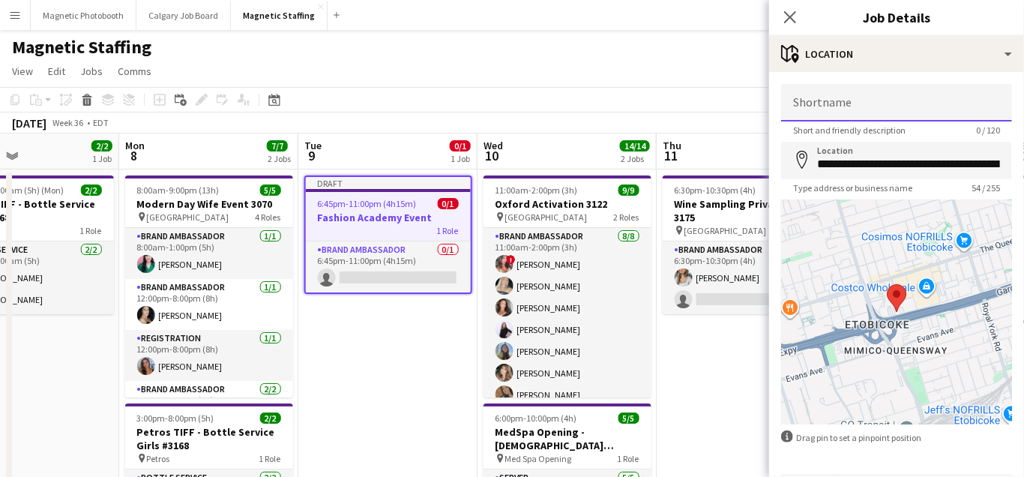
click at [842, 109] on input "Shortname" at bounding box center [896, 102] width 231 height 37
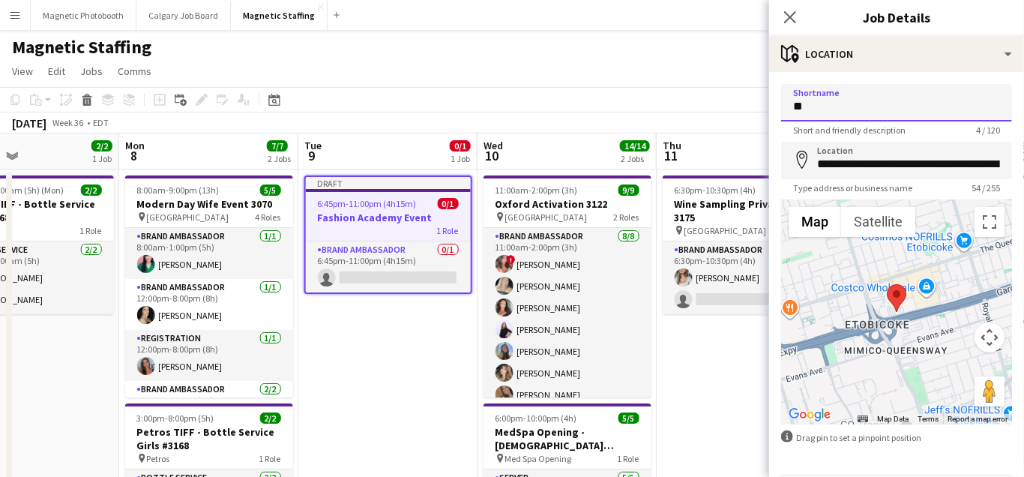
type input "*"
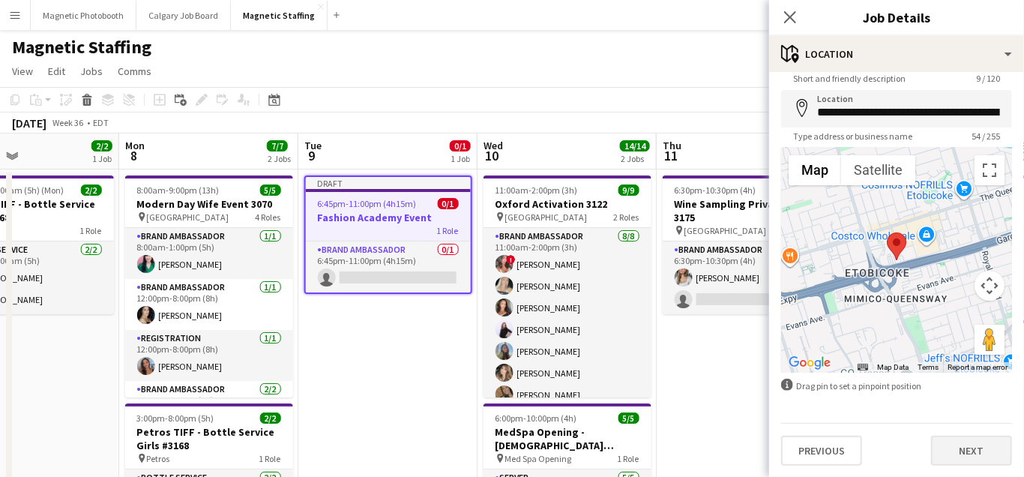
type input "*********"
click at [961, 457] on button "Next" at bounding box center [971, 451] width 81 height 30
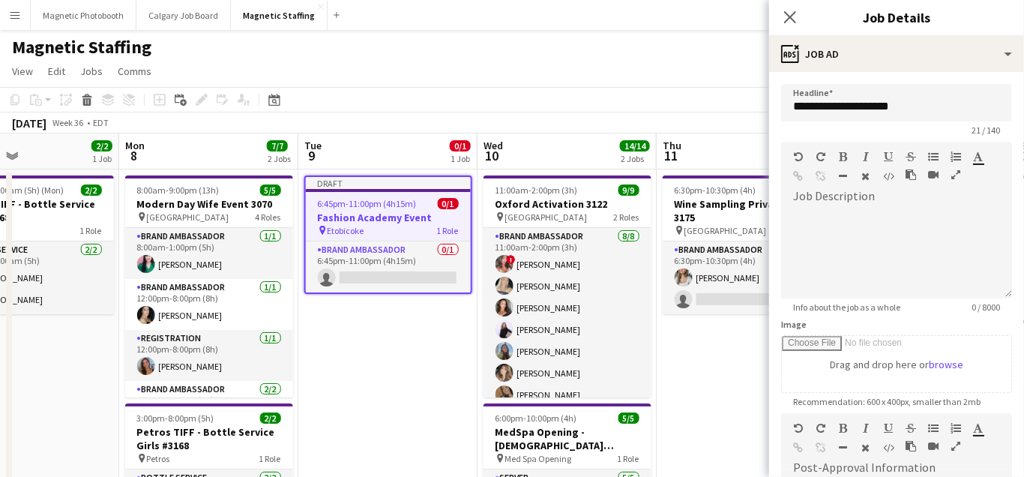
scroll to position [263, 0]
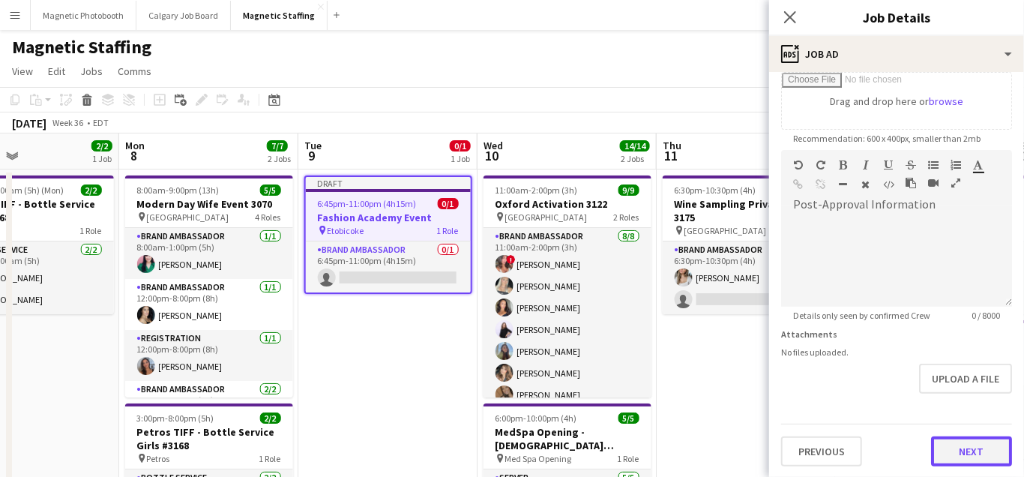
click at [963, 437] on button "Next" at bounding box center [971, 451] width 81 height 30
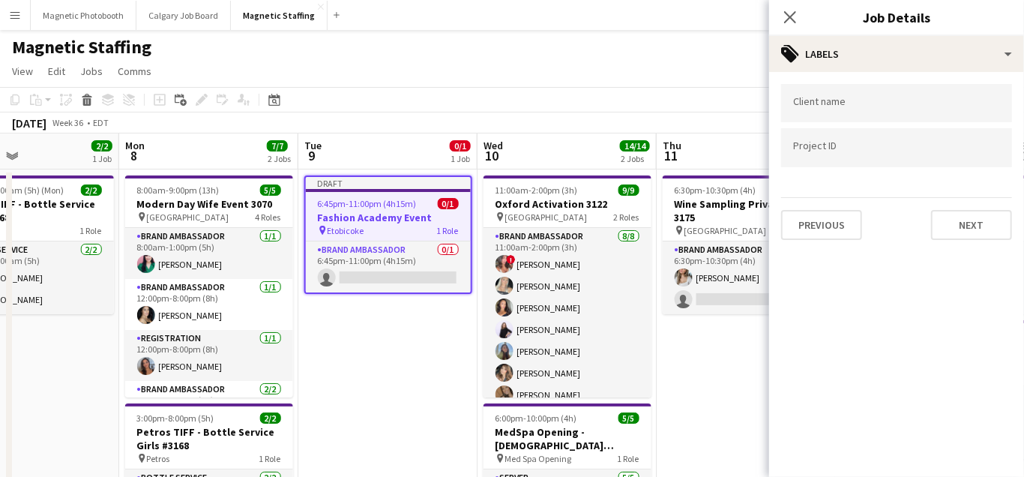
scroll to position [0, 0]
click at [985, 226] on button "Next" at bounding box center [971, 225] width 81 height 30
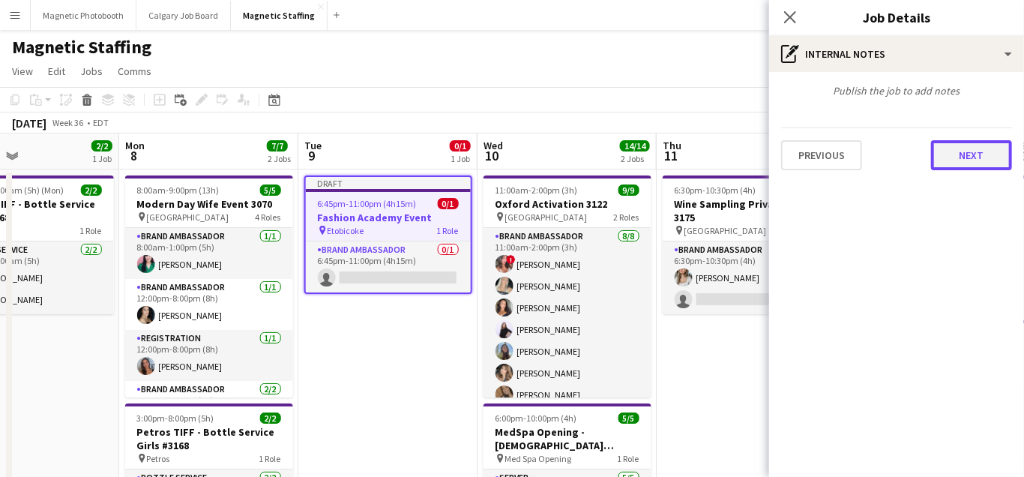
click at [989, 161] on button "Next" at bounding box center [971, 155] width 81 height 30
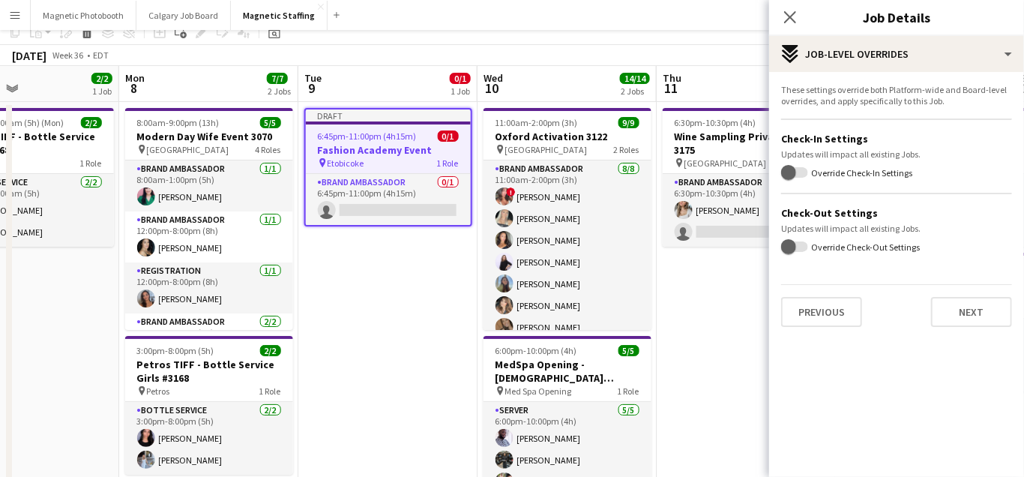
scroll to position [108, 0]
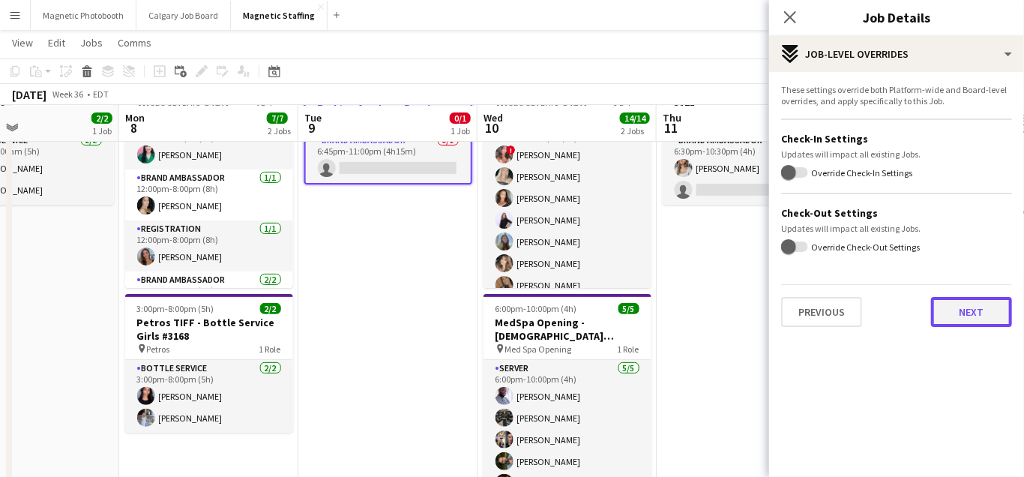
click at [980, 307] on button "Next" at bounding box center [971, 312] width 81 height 30
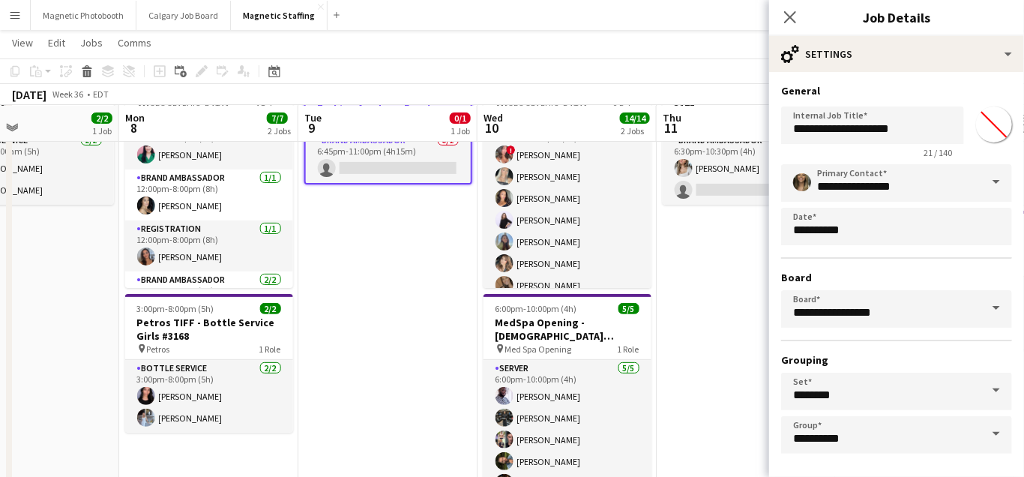
scroll to position [59, 0]
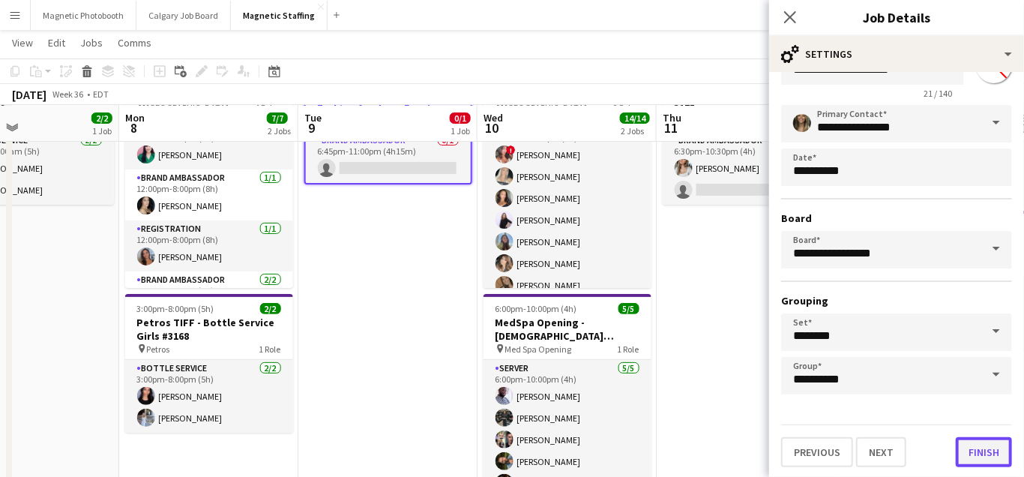
click at [978, 449] on button "Finish" at bounding box center [984, 452] width 56 height 30
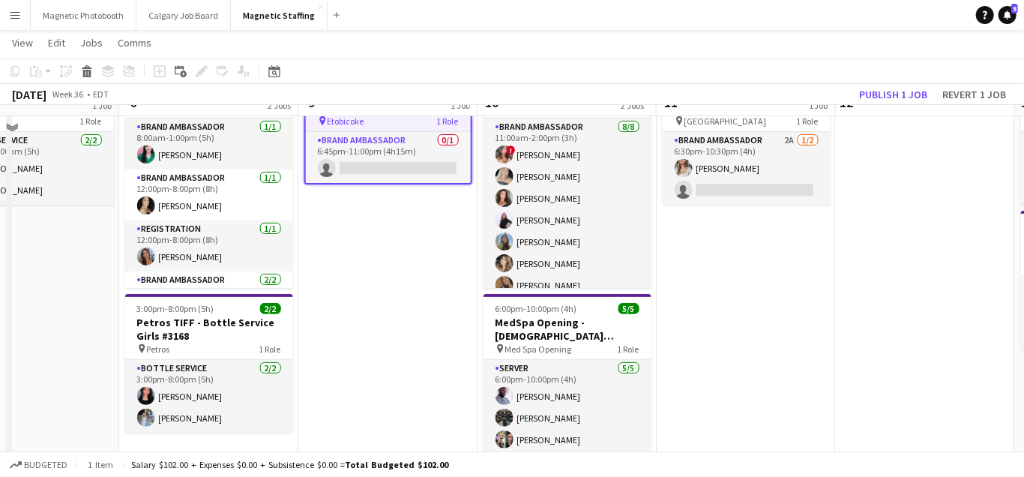
scroll to position [0, 0]
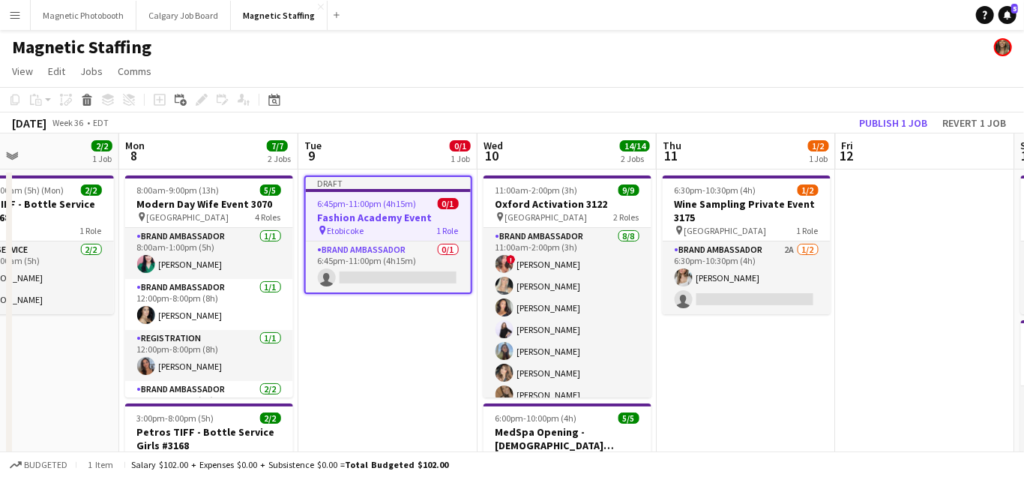
click at [346, 208] on span "6:45pm-11:00pm (4h15m)" at bounding box center [367, 203] width 99 height 11
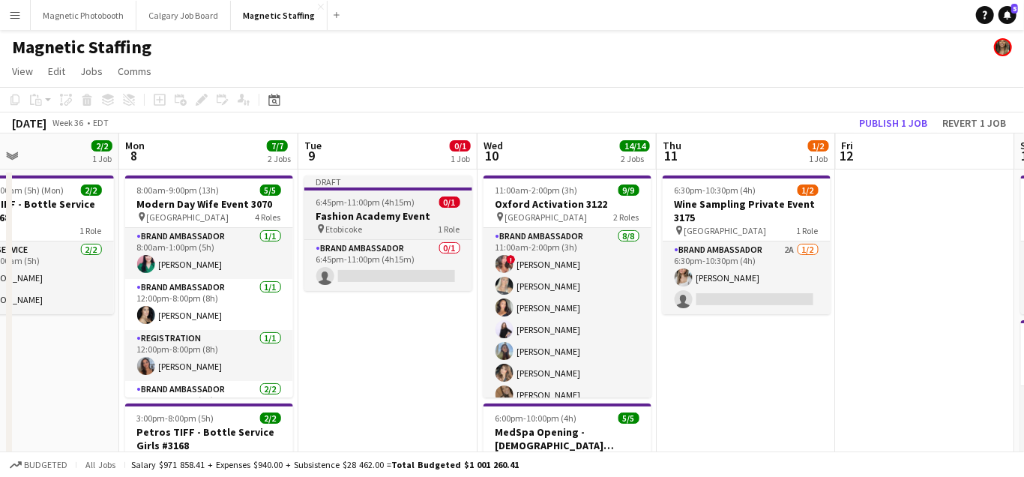
click at [346, 208] on app-job-card "Draft 6:45pm-11:00pm (4h15m) 0/1 Fashion Academy Event pin Etobicoke 1 Role Bra…" at bounding box center [388, 232] width 168 height 115
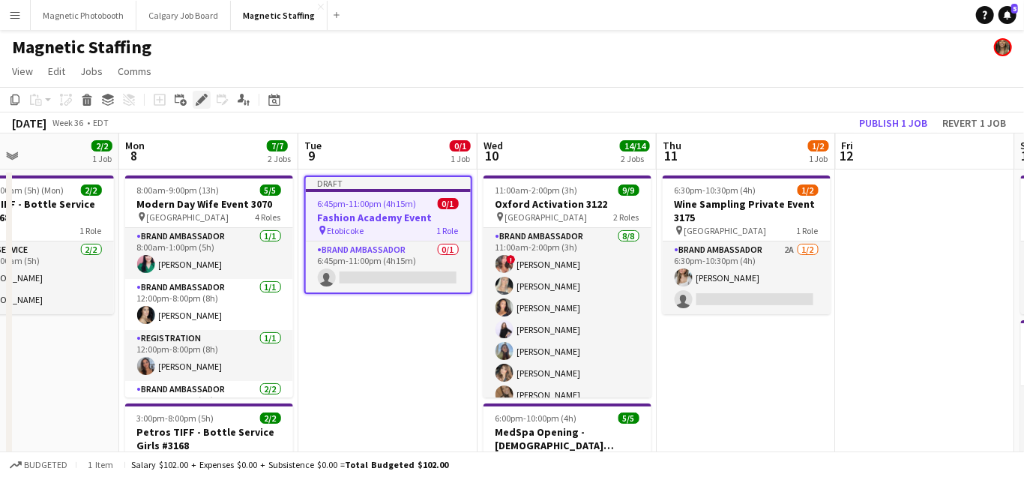
click at [199, 106] on div "Edit" at bounding box center [202, 100] width 18 height 18
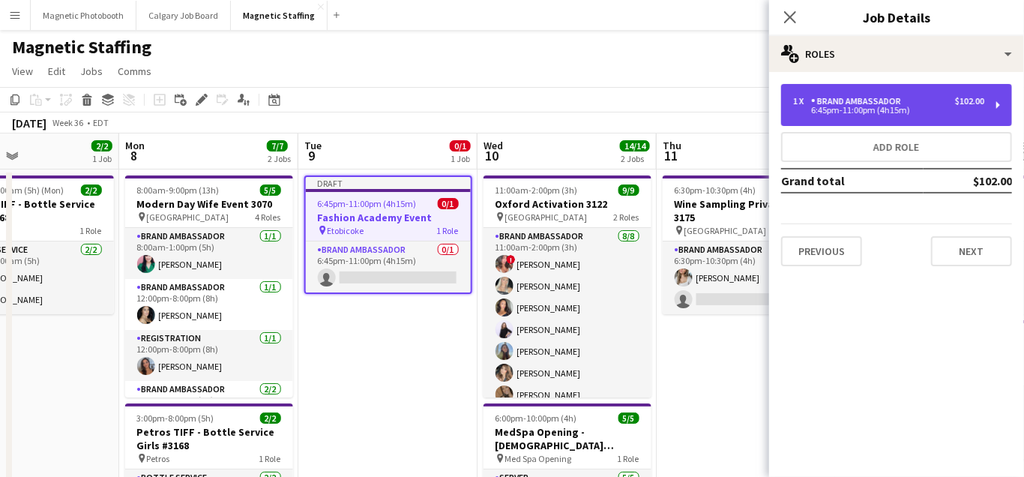
click at [894, 116] on div "1 x Brand Ambassador $102.00 6:45pm-11:00pm (4h15m)" at bounding box center [896, 105] width 231 height 42
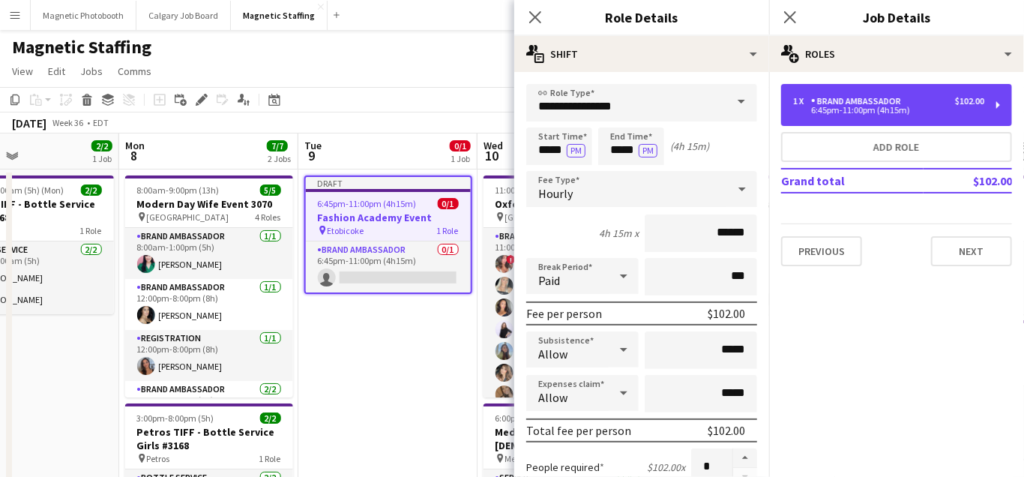
scroll to position [449, 0]
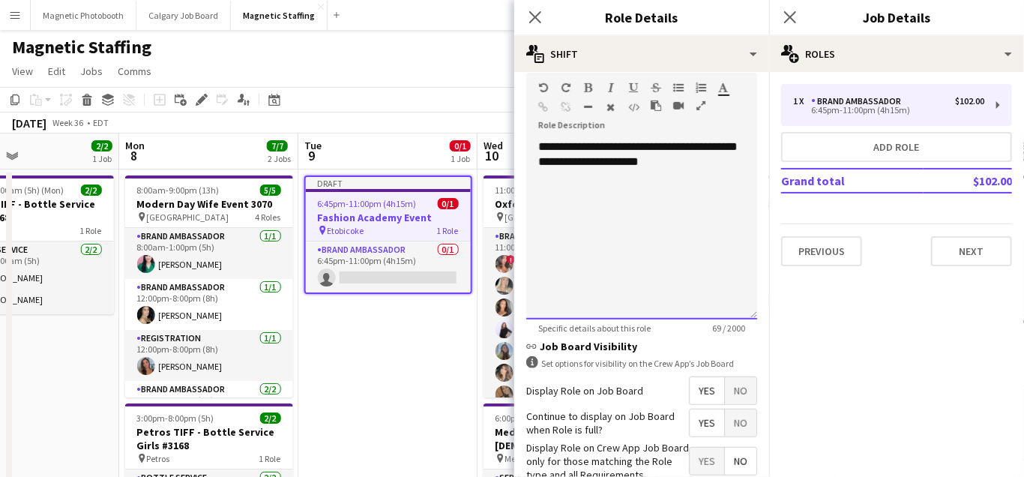
click at [701, 166] on div "**********" at bounding box center [641, 229] width 231 height 180
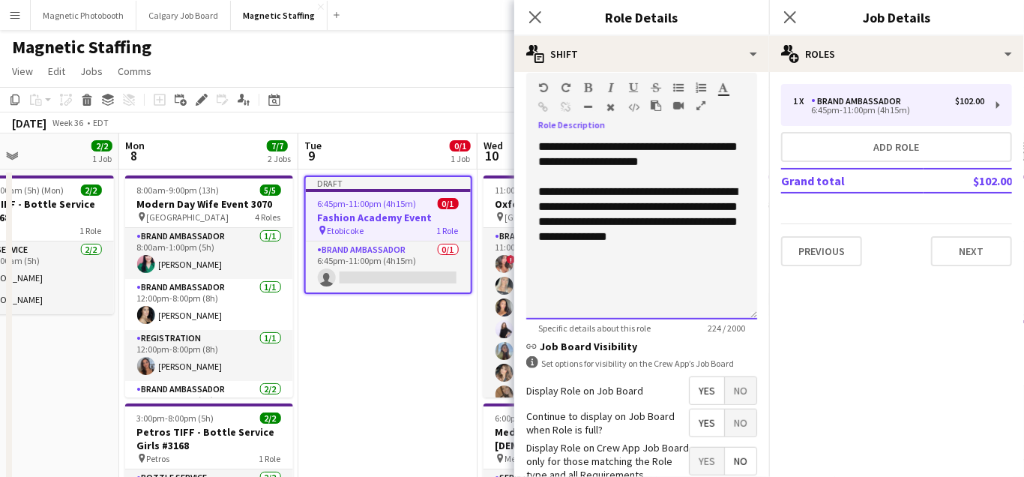
scroll to position [536, 0]
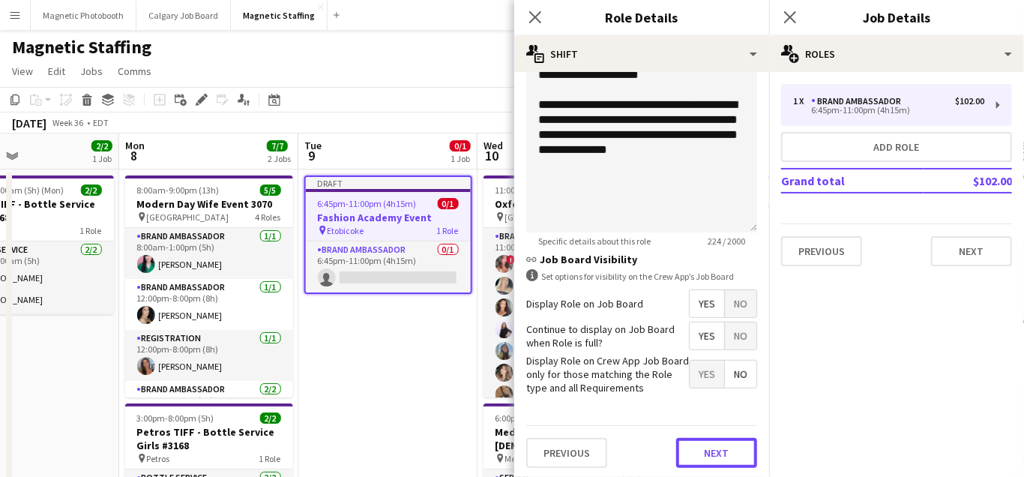
click at [713, 447] on button "Next" at bounding box center [716, 453] width 81 height 30
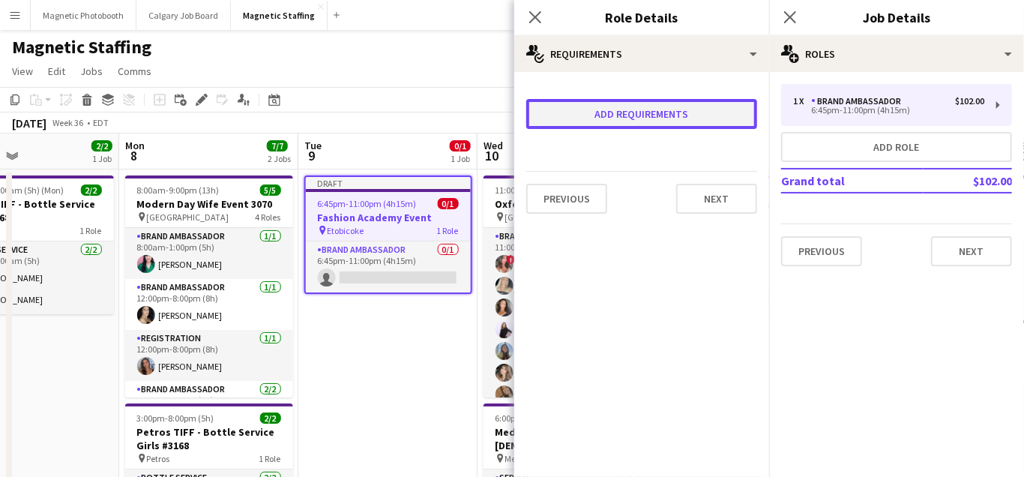
click at [705, 112] on button "Add requirements" at bounding box center [641, 114] width 231 height 30
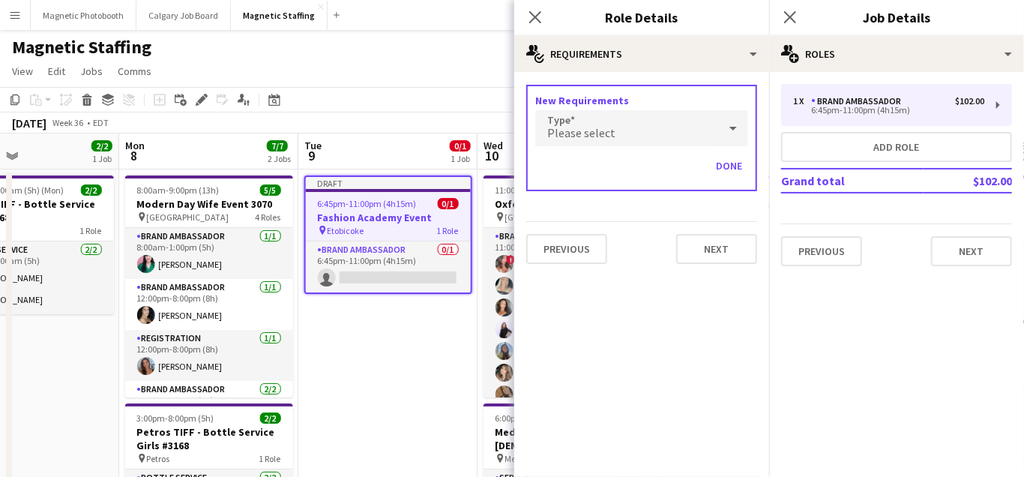
click at [617, 124] on div "Please select" at bounding box center [626, 128] width 183 height 36
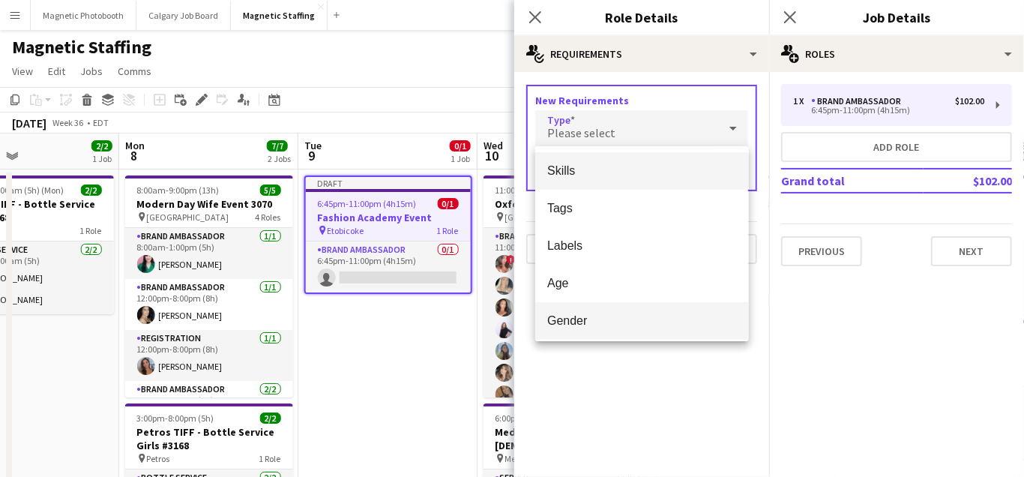
click at [571, 319] on span "Gender" at bounding box center [641, 320] width 189 height 14
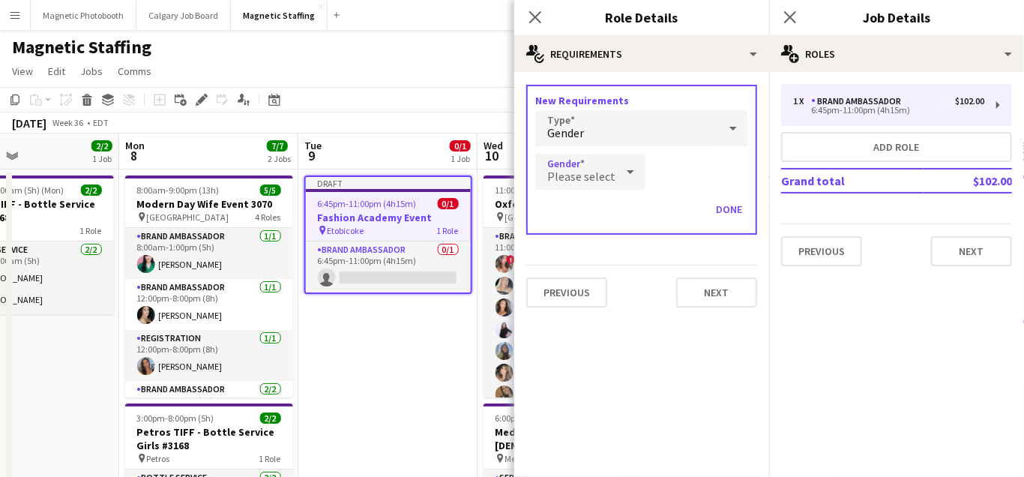
click at [603, 173] on span "Please select" at bounding box center [581, 176] width 68 height 15
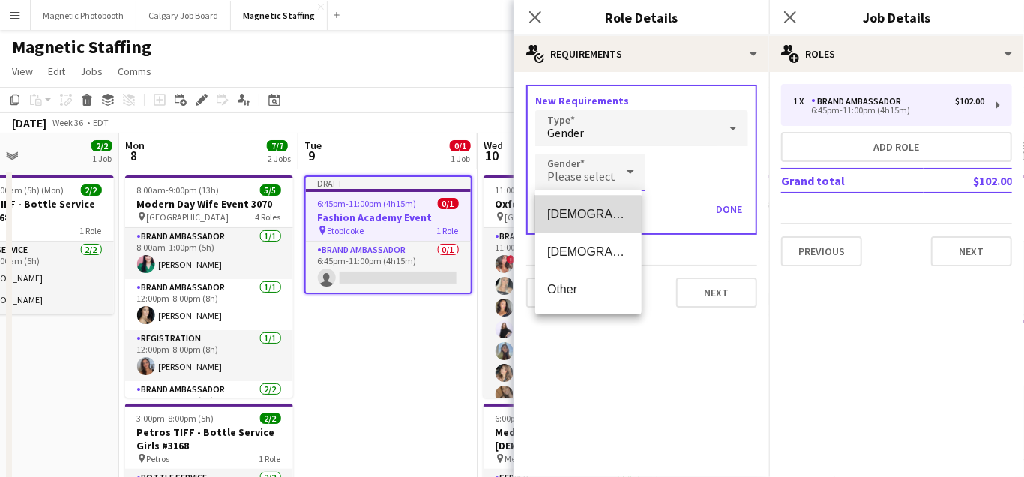
click at [574, 221] on mat-option "[DEMOGRAPHIC_DATA]" at bounding box center [588, 214] width 106 height 37
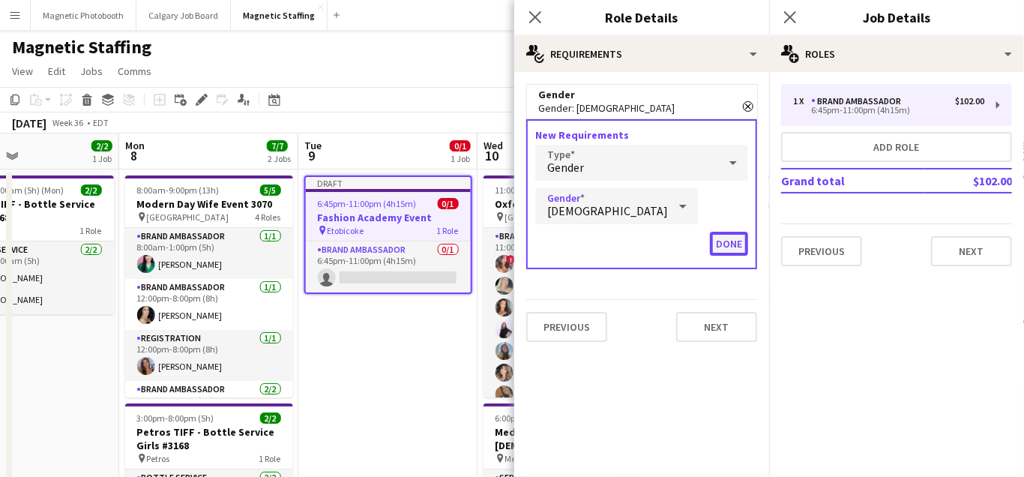
click at [747, 239] on button "Done" at bounding box center [729, 244] width 38 height 24
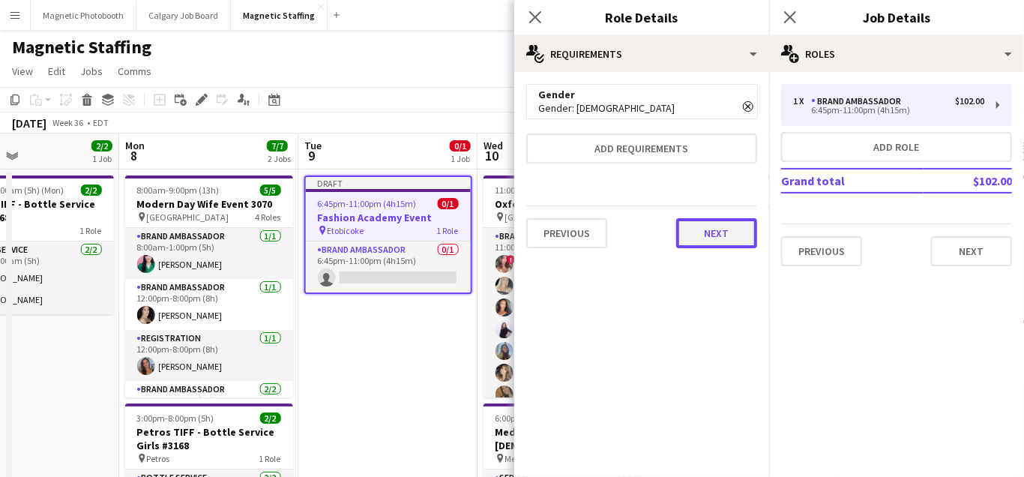
click at [742, 232] on button "Next" at bounding box center [716, 233] width 81 height 30
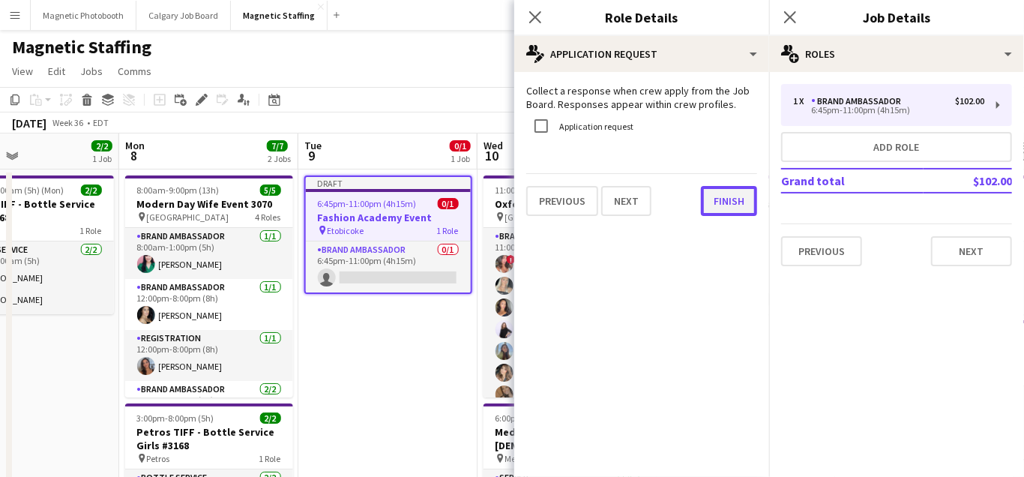
click at [736, 213] on button "Finish" at bounding box center [729, 201] width 56 height 30
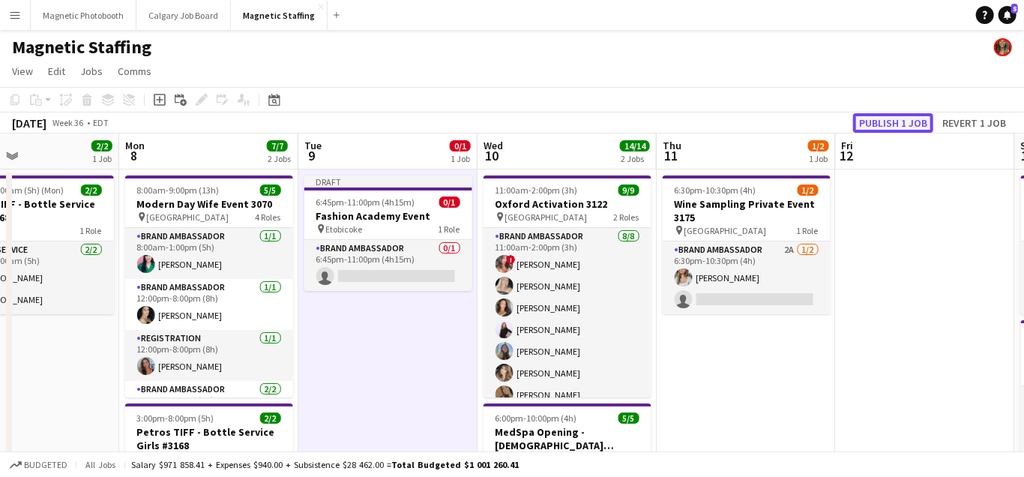
click at [919, 122] on button "Publish 1 job" at bounding box center [893, 122] width 80 height 19
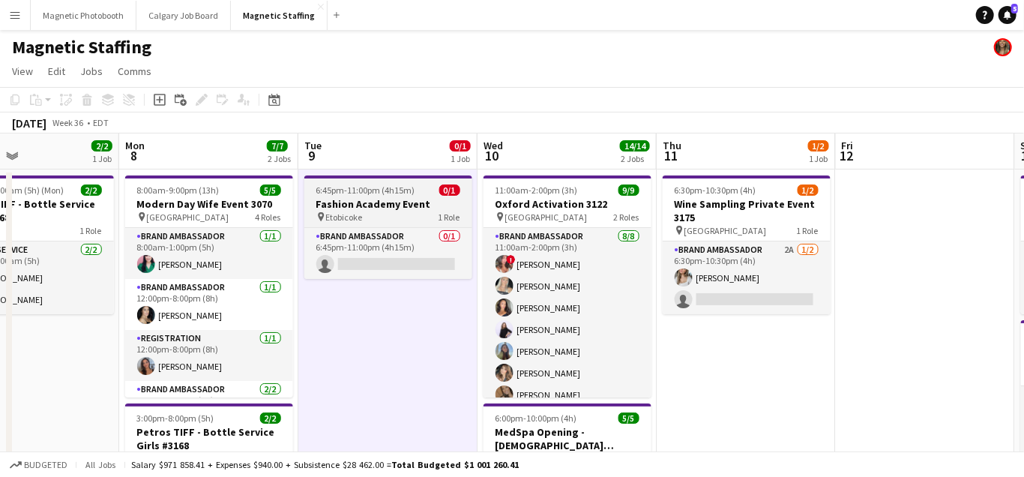
click at [368, 199] on h3 "Fashion Academy Event" at bounding box center [388, 203] width 168 height 13
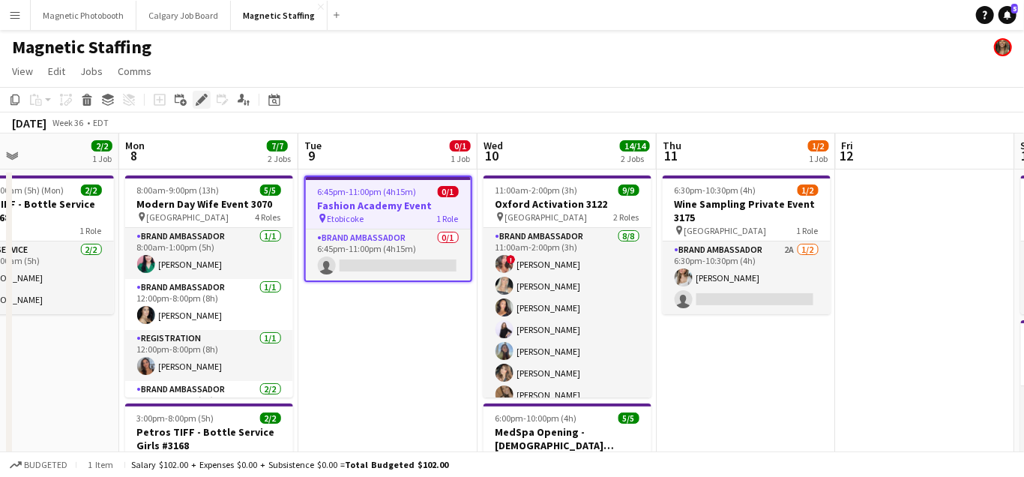
click at [197, 100] on icon "Edit" at bounding box center [202, 100] width 12 height 12
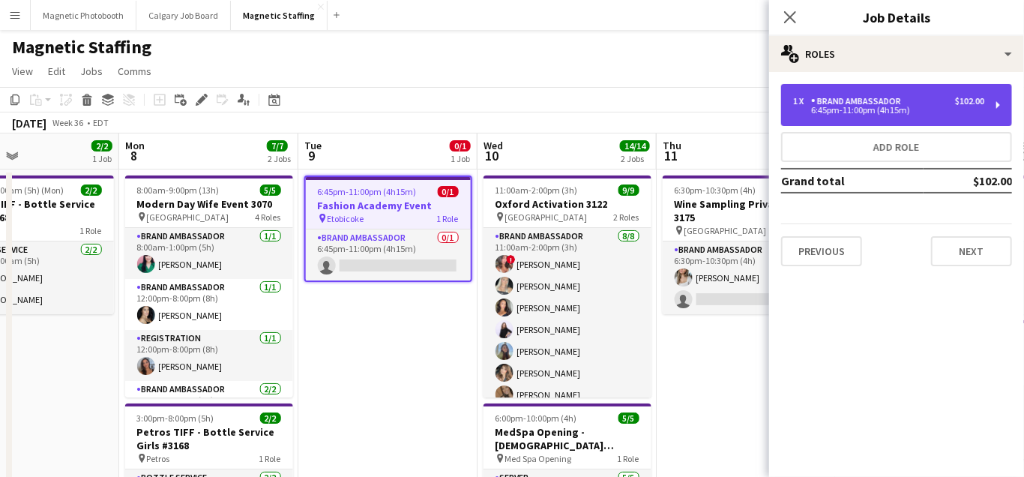
click at [924, 107] on div "6:45pm-11:00pm (4h15m)" at bounding box center [888, 109] width 191 height 7
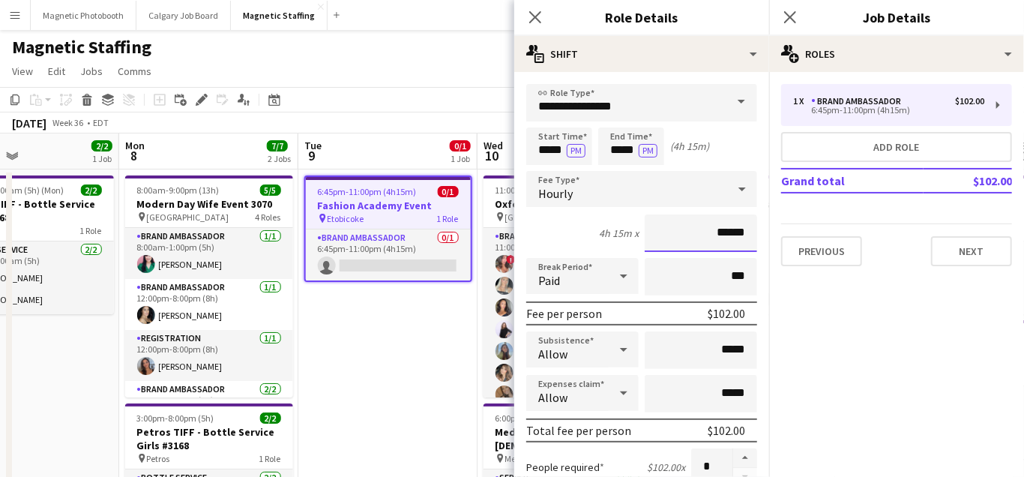
drag, startPoint x: 732, startPoint y: 229, endPoint x: 648, endPoint y: 229, distance: 84.0
click at [648, 229] on input "******" at bounding box center [701, 232] width 112 height 37
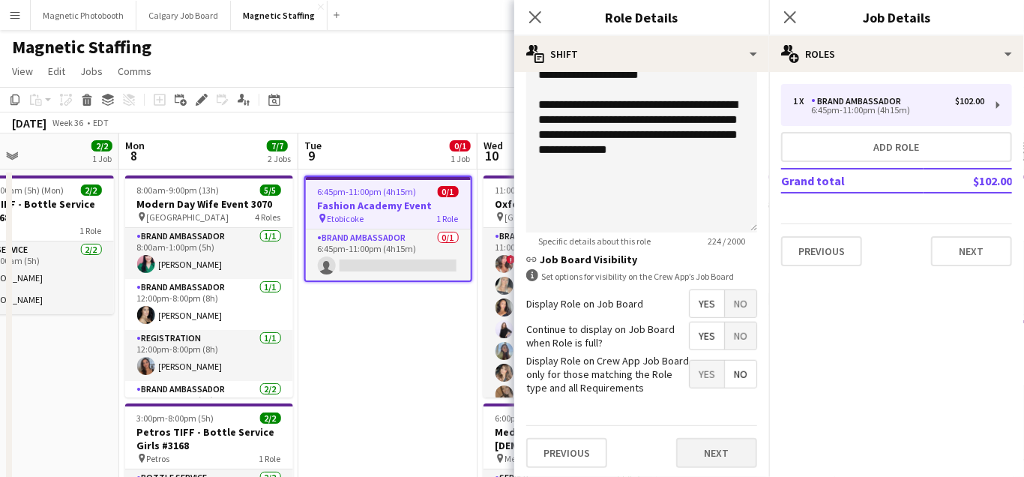
type input "******"
click at [728, 448] on button "Next" at bounding box center [716, 453] width 81 height 30
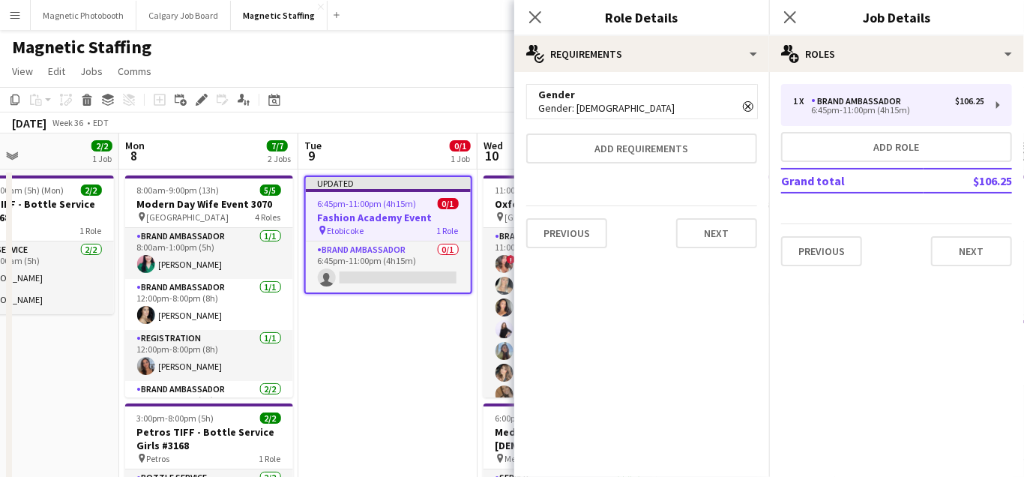
scroll to position [0, 0]
click at [720, 238] on button "Next" at bounding box center [716, 233] width 81 height 30
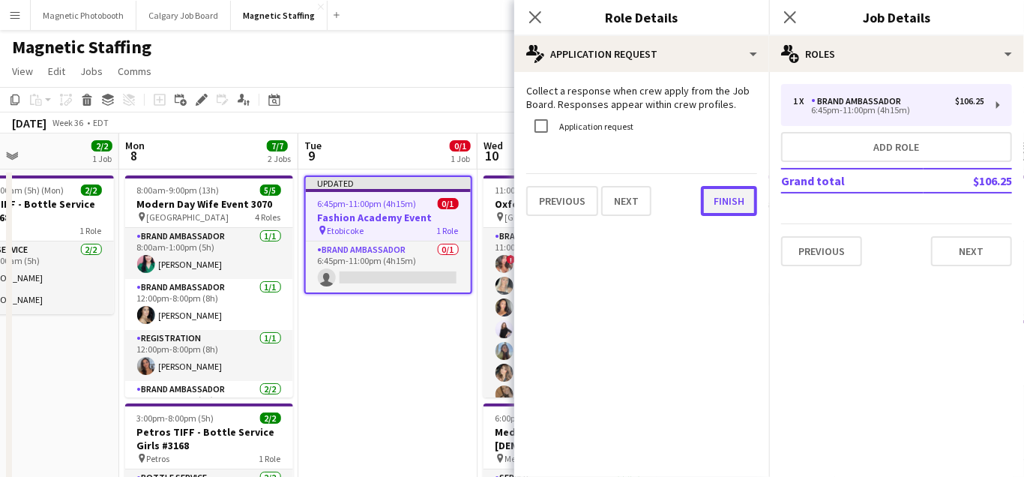
click at [730, 200] on button "Finish" at bounding box center [729, 201] width 56 height 30
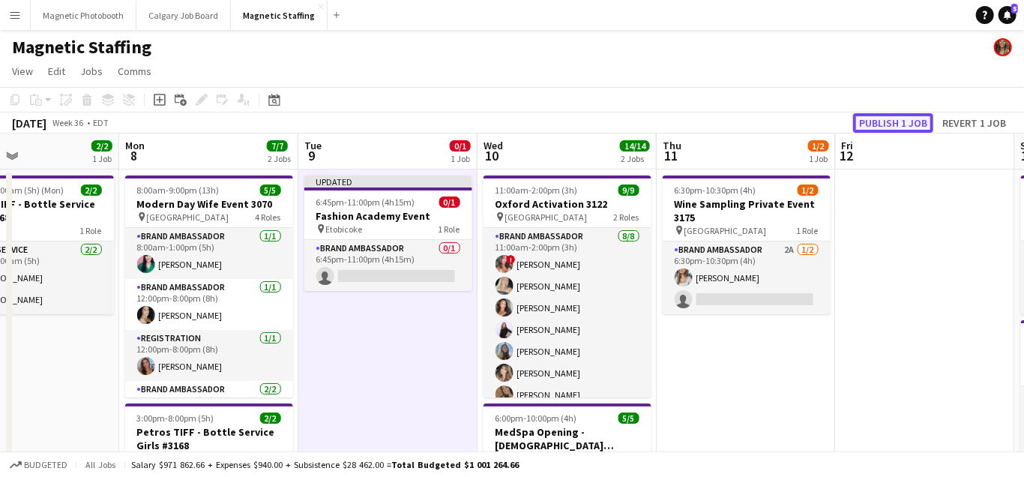
click at [885, 117] on button "Publish 1 job" at bounding box center [893, 122] width 80 height 19
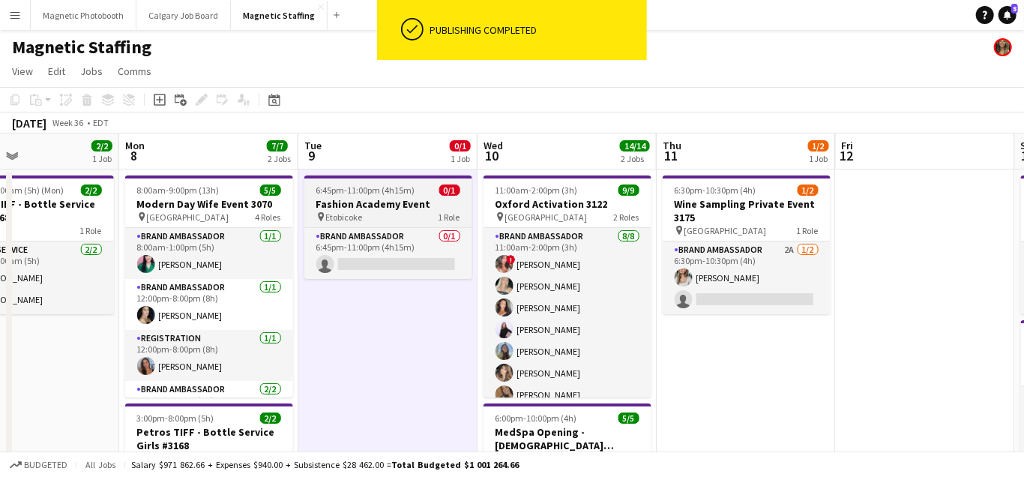
click at [371, 211] on div "pin Etobicoke 1 Role" at bounding box center [388, 217] width 168 height 12
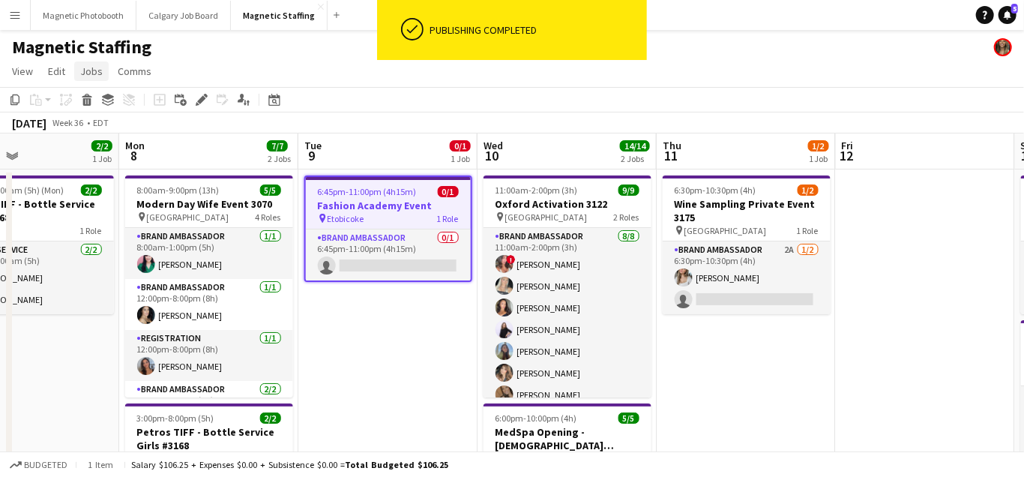
click at [94, 70] on span "Jobs" at bounding box center [91, 70] width 22 height 13
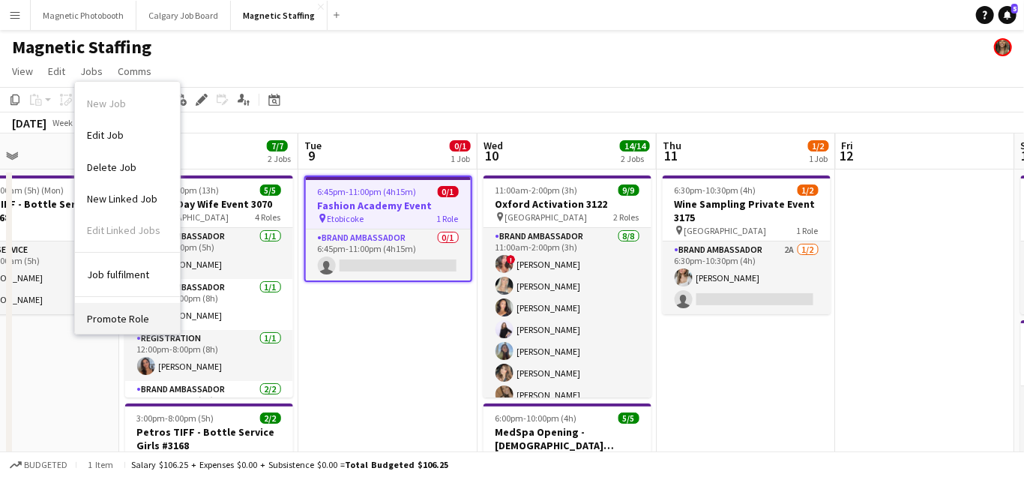
click at [121, 325] on span "Promote Role" at bounding box center [118, 318] width 62 height 13
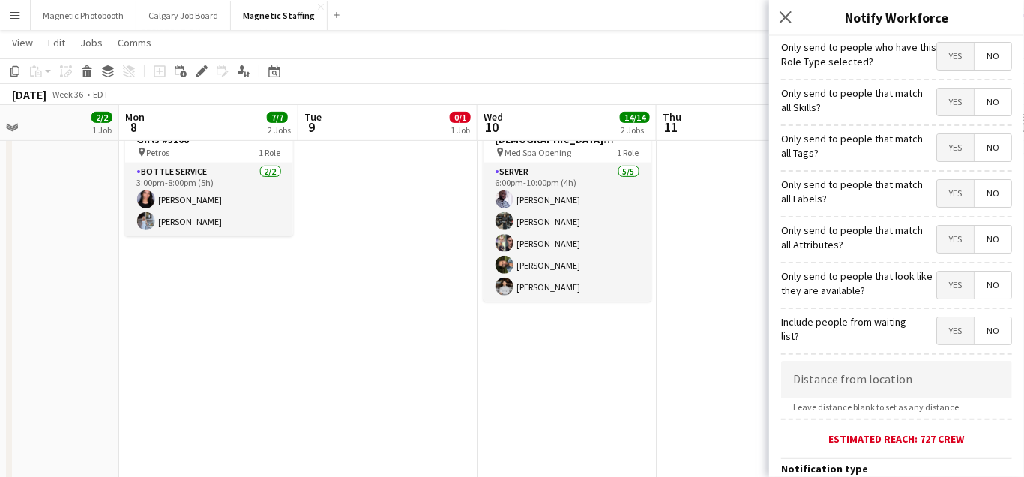
click at [372, 289] on app-date-cell "6:45pm-11:00pm (4h15m) 0/1 Fashion Academy Event pin Etobicoke 1 Role Brand Amb…" at bounding box center [387, 368] width 179 height 1009
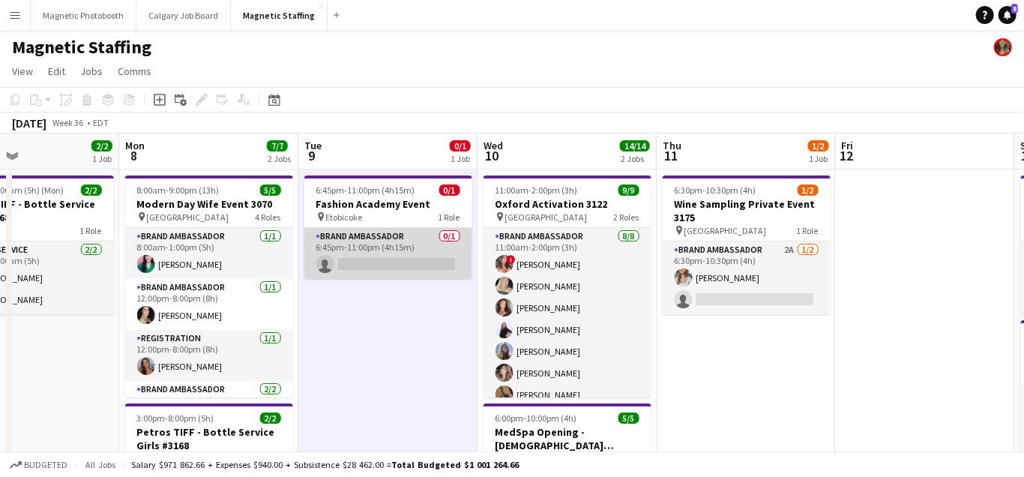
click at [387, 258] on app-card-role "Brand Ambassador 0/1 6:45pm-11:00pm (4h15m) single-neutral-actions" at bounding box center [388, 253] width 168 height 51
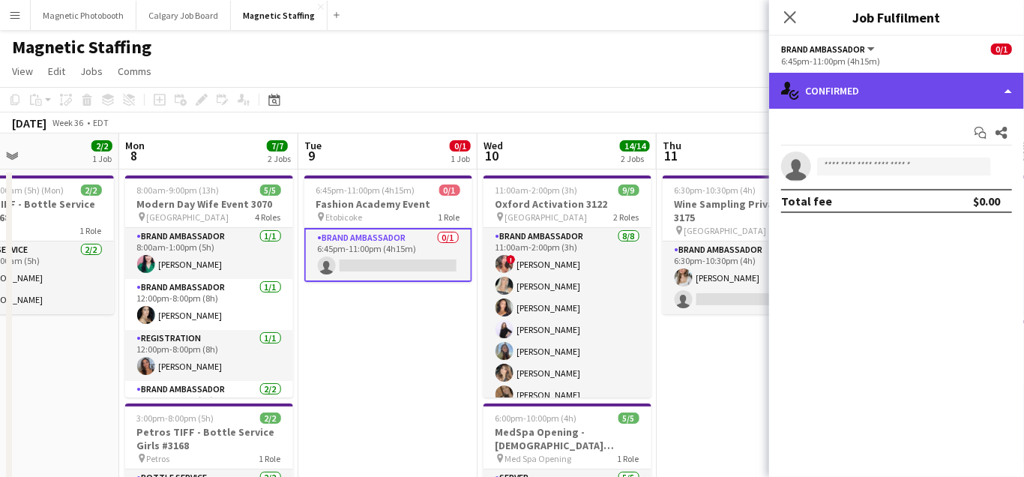
click at [1006, 94] on div "single-neutral-actions-check-2 Confirmed" at bounding box center [896, 91] width 255 height 36
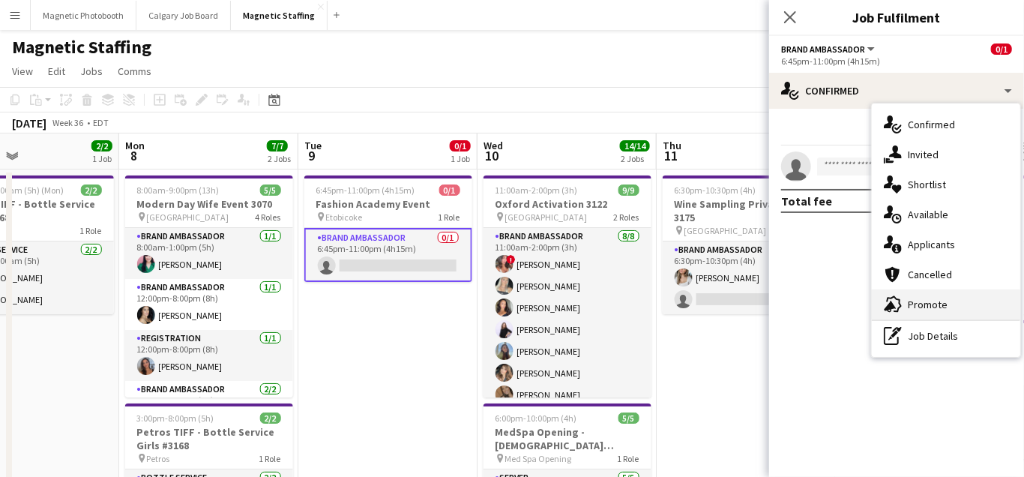
click at [919, 307] on span "Promote" at bounding box center [928, 304] width 40 height 13
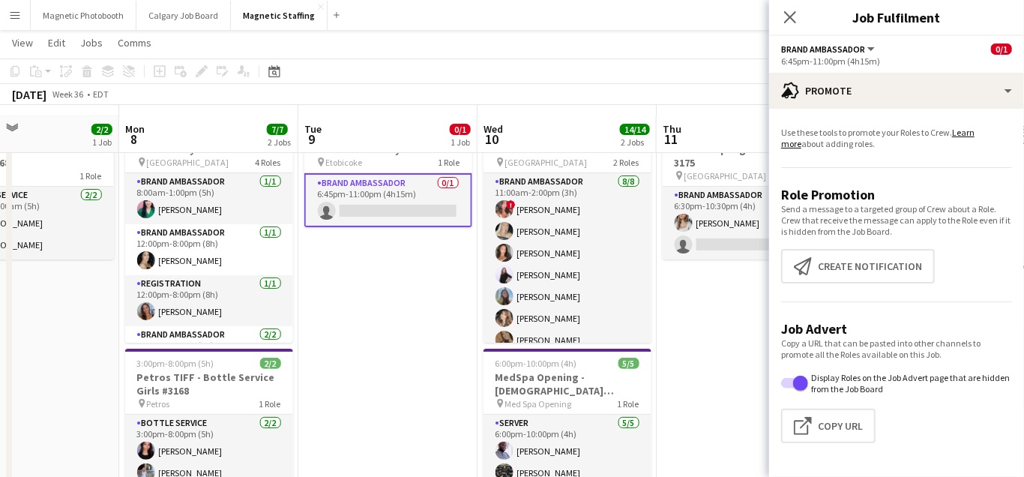
scroll to position [65, 0]
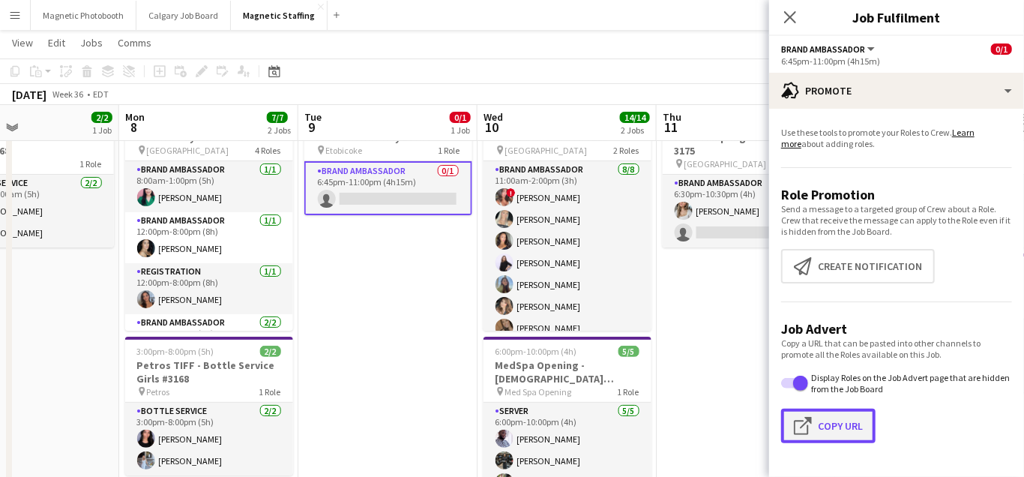
click at [846, 412] on button "Click to copy URL Copy Url" at bounding box center [828, 426] width 94 height 34
type textarea "**********"
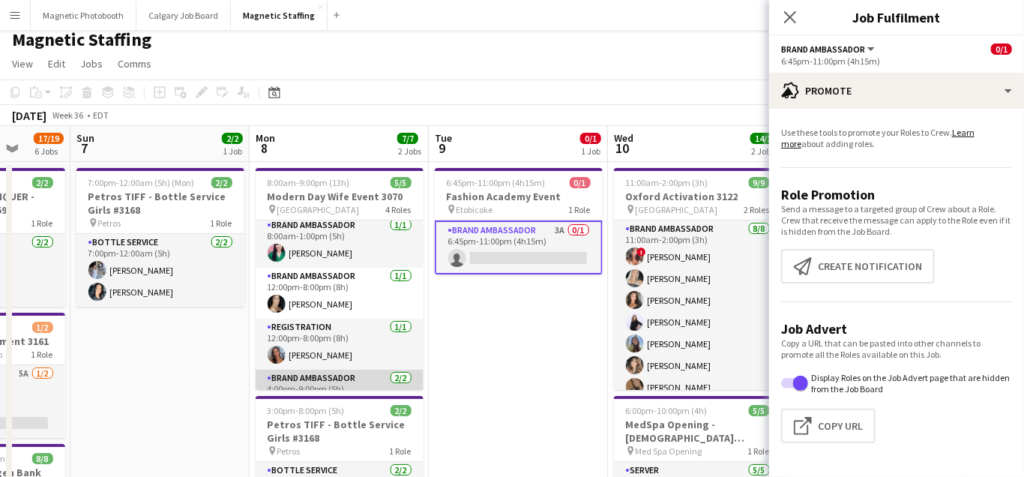
scroll to position [0, 0]
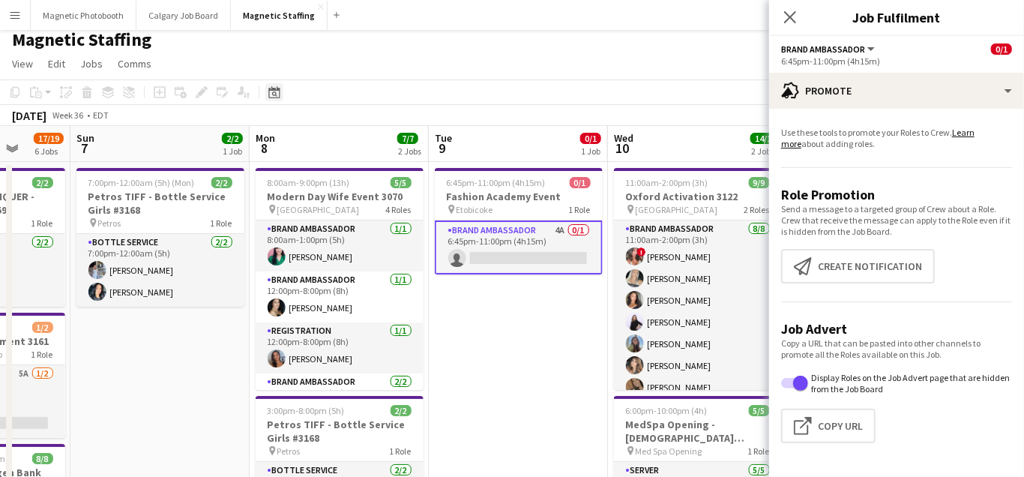
click at [277, 92] on icon "Date picker" at bounding box center [274, 92] width 12 height 12
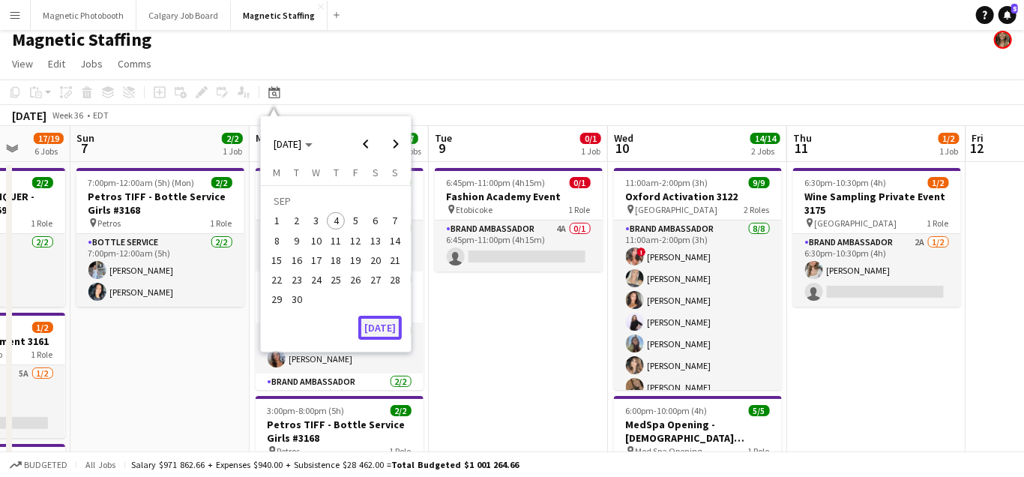
click at [380, 324] on button "[DATE]" at bounding box center [379, 328] width 43 height 24
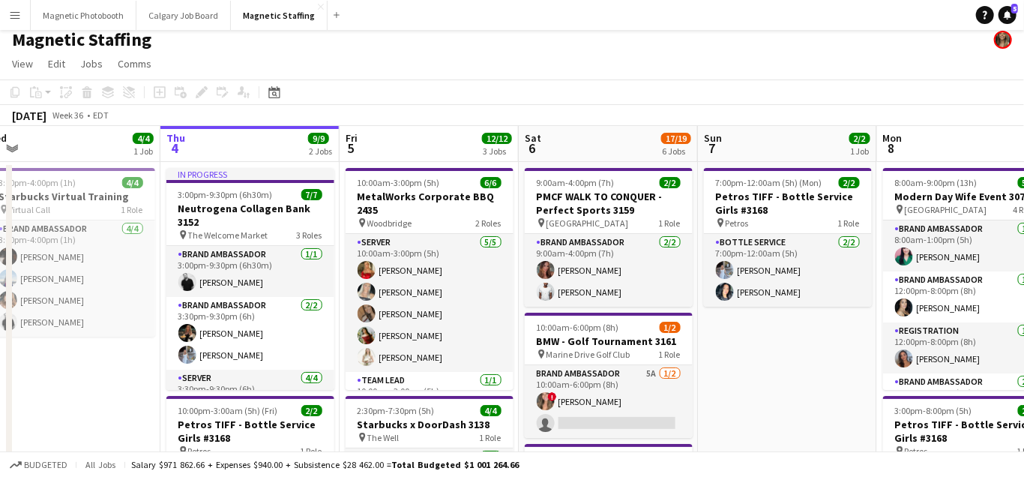
scroll to position [0, 565]
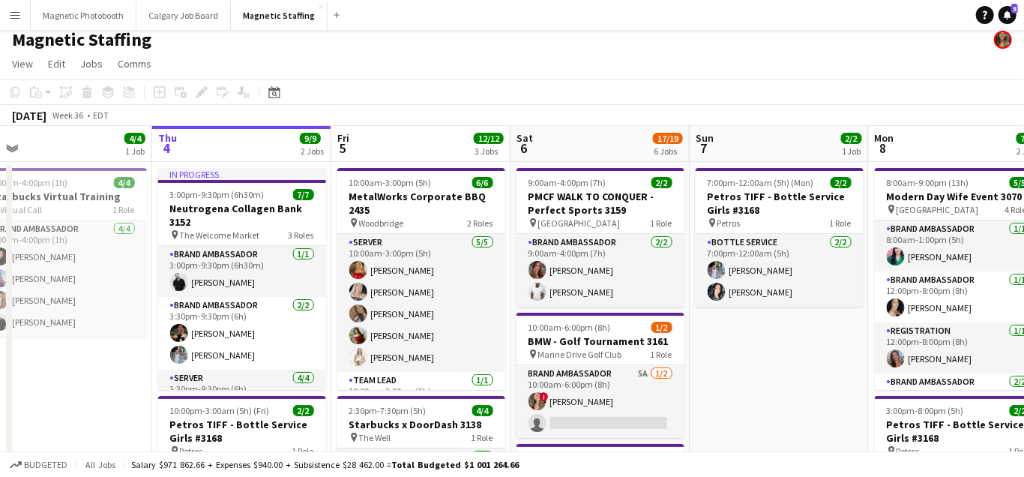
drag, startPoint x: 476, startPoint y: 337, endPoint x: 427, endPoint y: 338, distance: 49.5
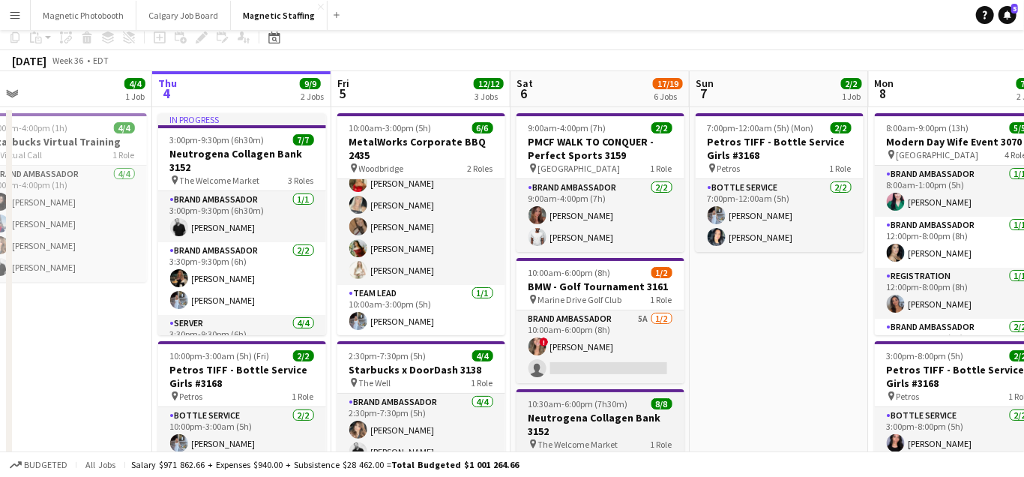
scroll to position [88, 0]
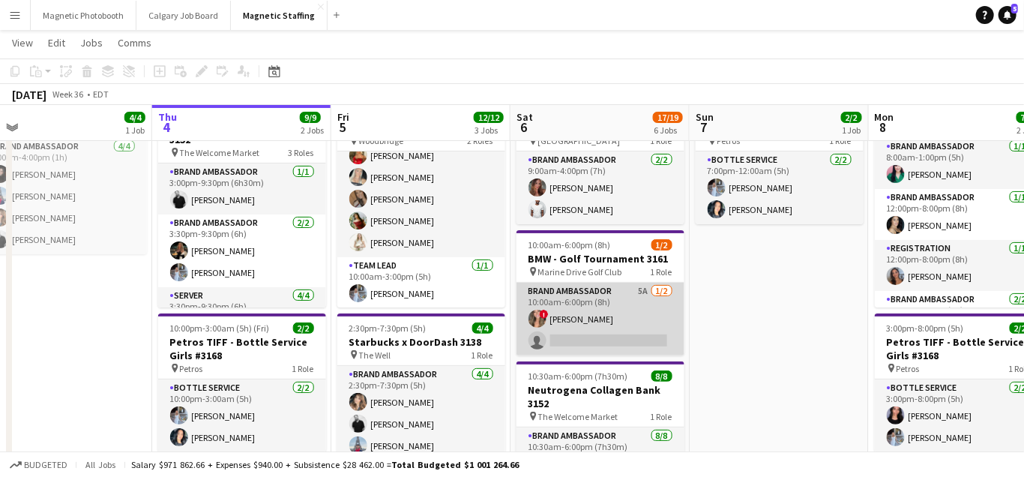
click at [569, 324] on app-card-role "Brand Ambassador 5A [DATE] 10:00am-6:00pm (8h) ! [PERSON_NAME] single-neutral-a…" at bounding box center [601, 319] width 168 height 73
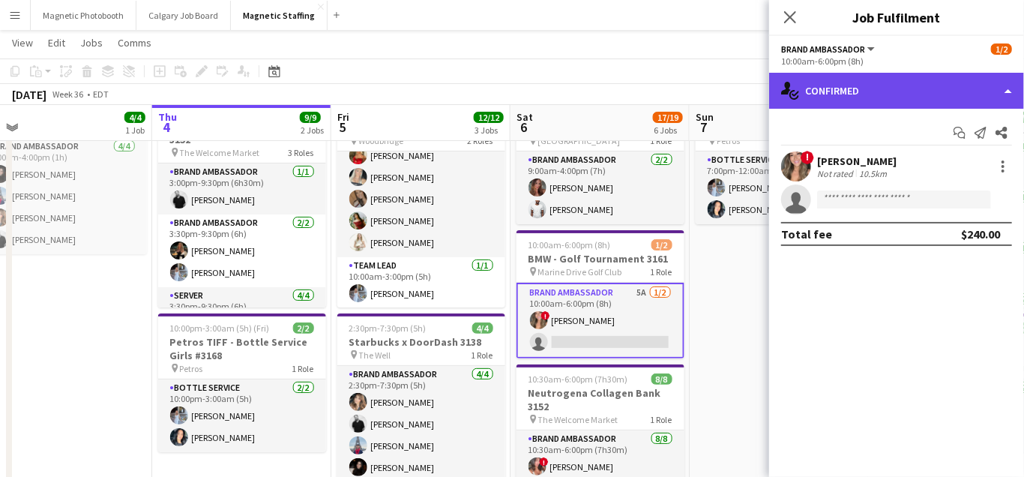
click at [882, 104] on div "single-neutral-actions-check-2 Confirmed" at bounding box center [896, 91] width 255 height 36
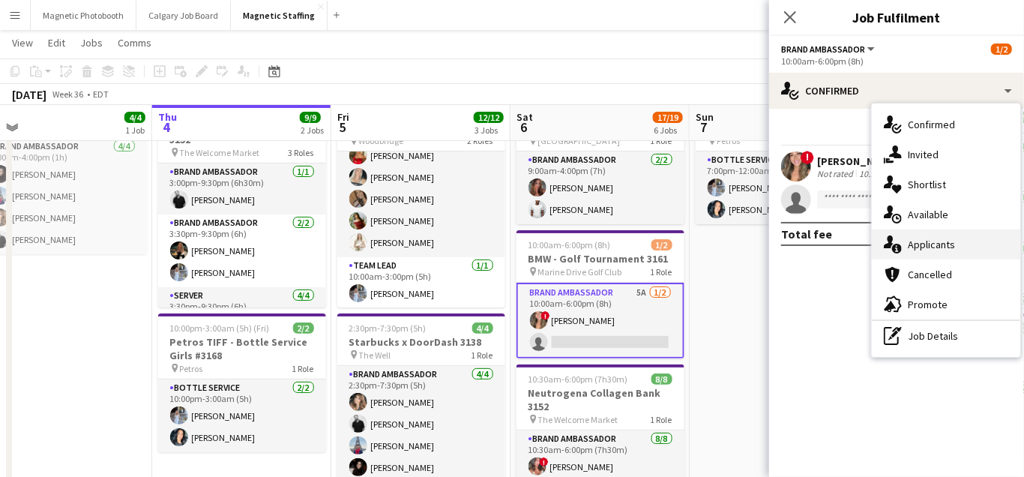
click at [915, 254] on div "single-neutral-actions-information Applicants" at bounding box center [946, 244] width 148 height 30
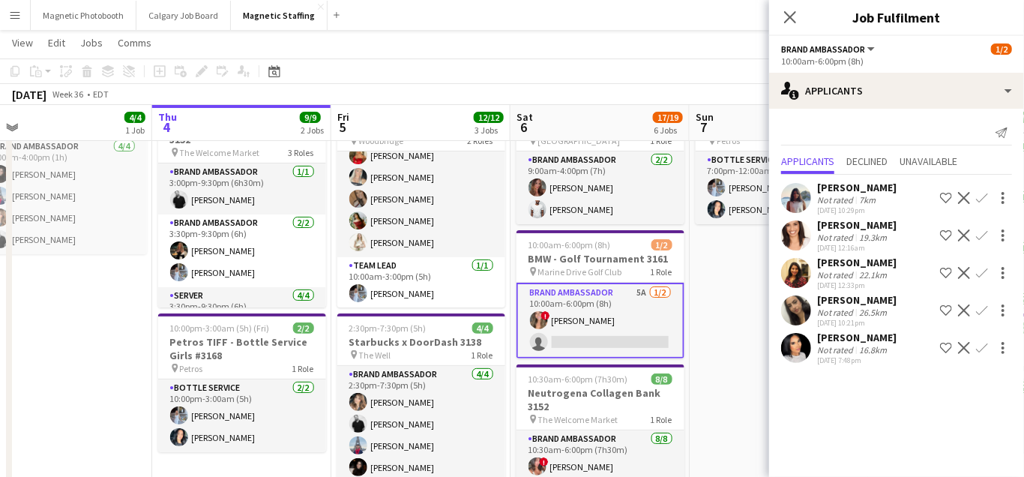
click at [800, 363] on app-user-avatar at bounding box center [796, 348] width 30 height 30
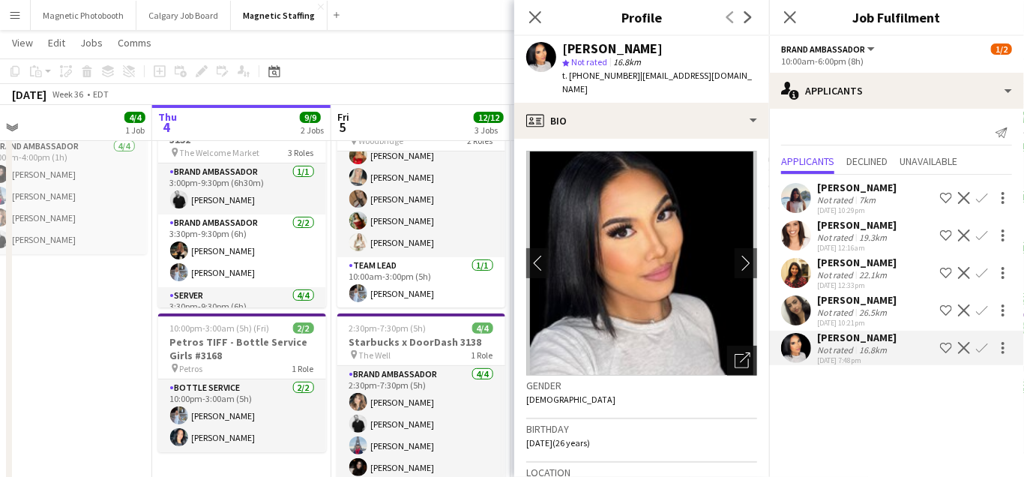
click at [744, 355] on div "Open photos pop-in" at bounding box center [742, 361] width 30 height 30
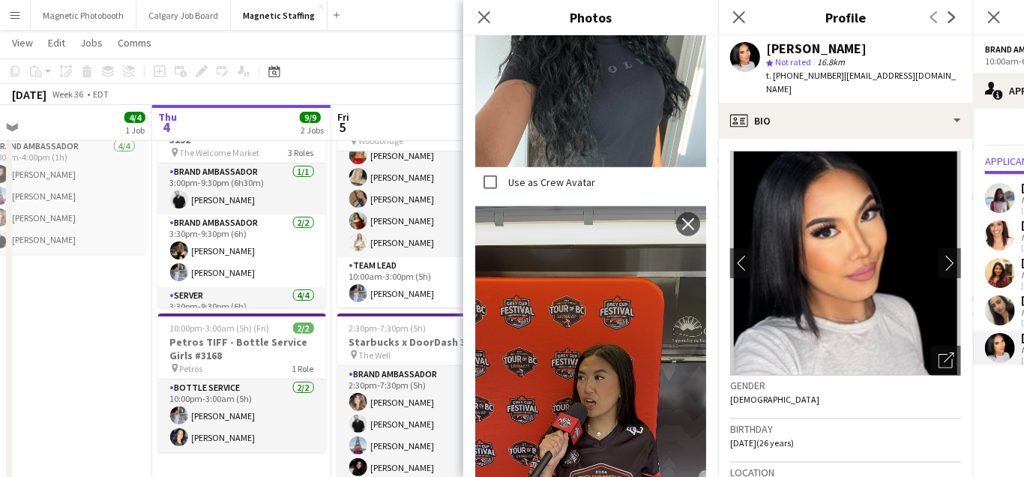
scroll to position [923, 0]
